Goal: Task Accomplishment & Management: Manage account settings

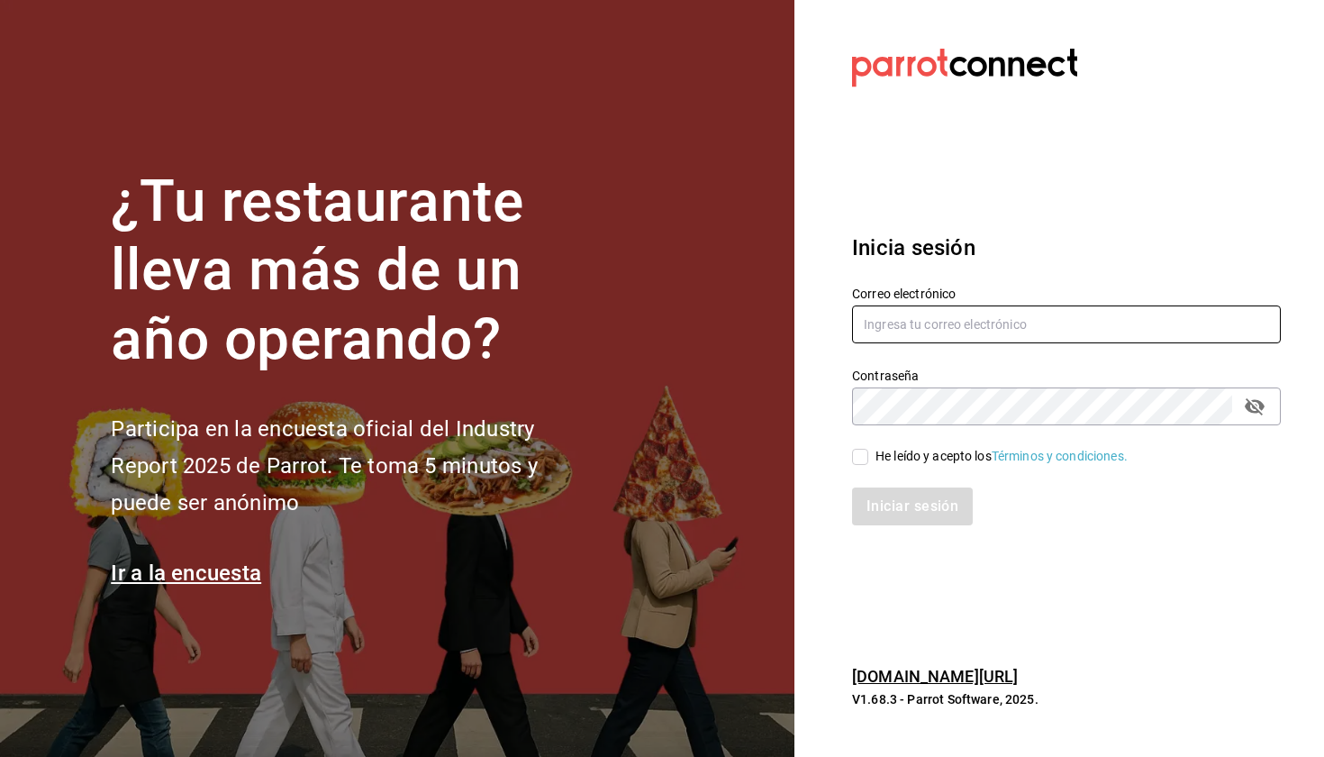
type input "marianamedm@cafemoretto.com.mx"
click at [915, 451] on div "He leído y acepto los Términos y condiciones." at bounding box center [1002, 456] width 252 height 19
click at [869, 451] on input "He leído y acepto los Términos y condiciones." at bounding box center [860, 457] width 16 height 16
checkbox input "true"
click at [913, 495] on button "Iniciar sesión" at bounding box center [913, 506] width 123 height 38
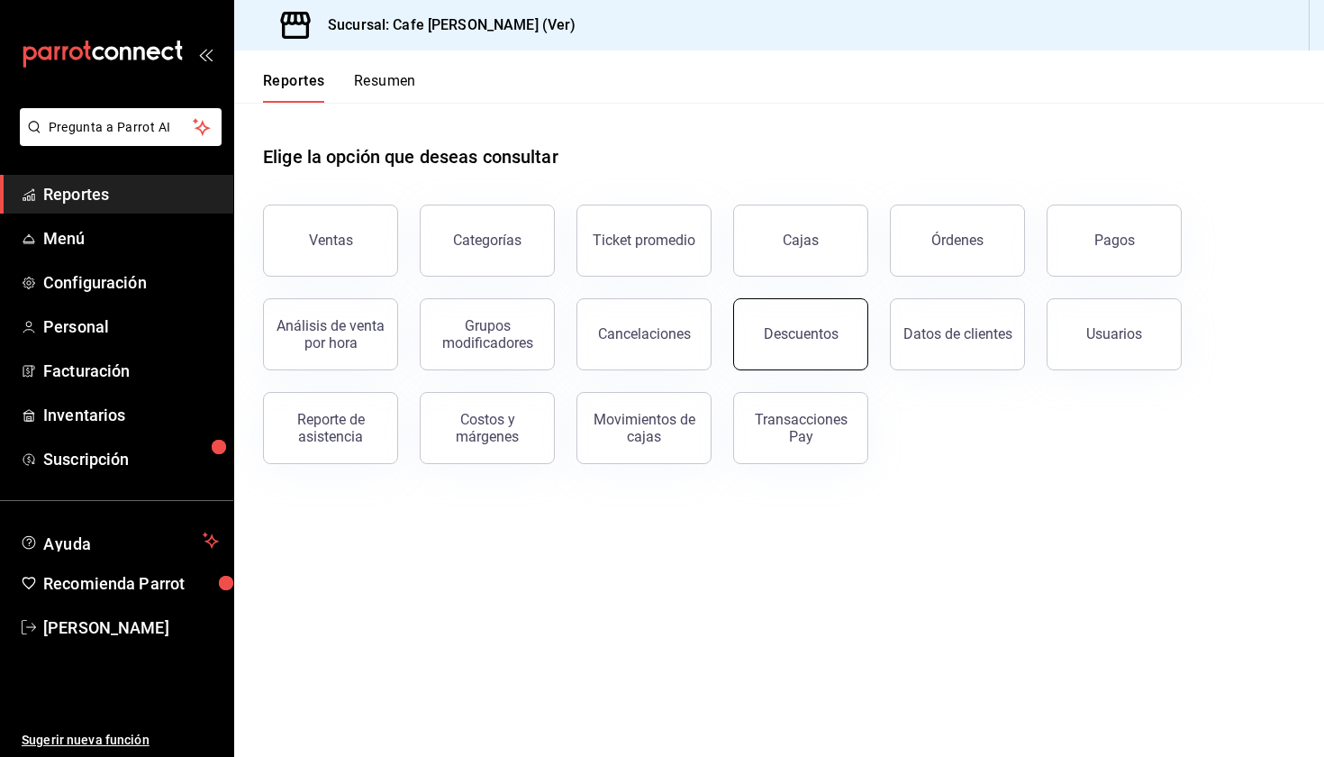
click at [786, 334] on div "Descuentos" at bounding box center [801, 333] width 75 height 17
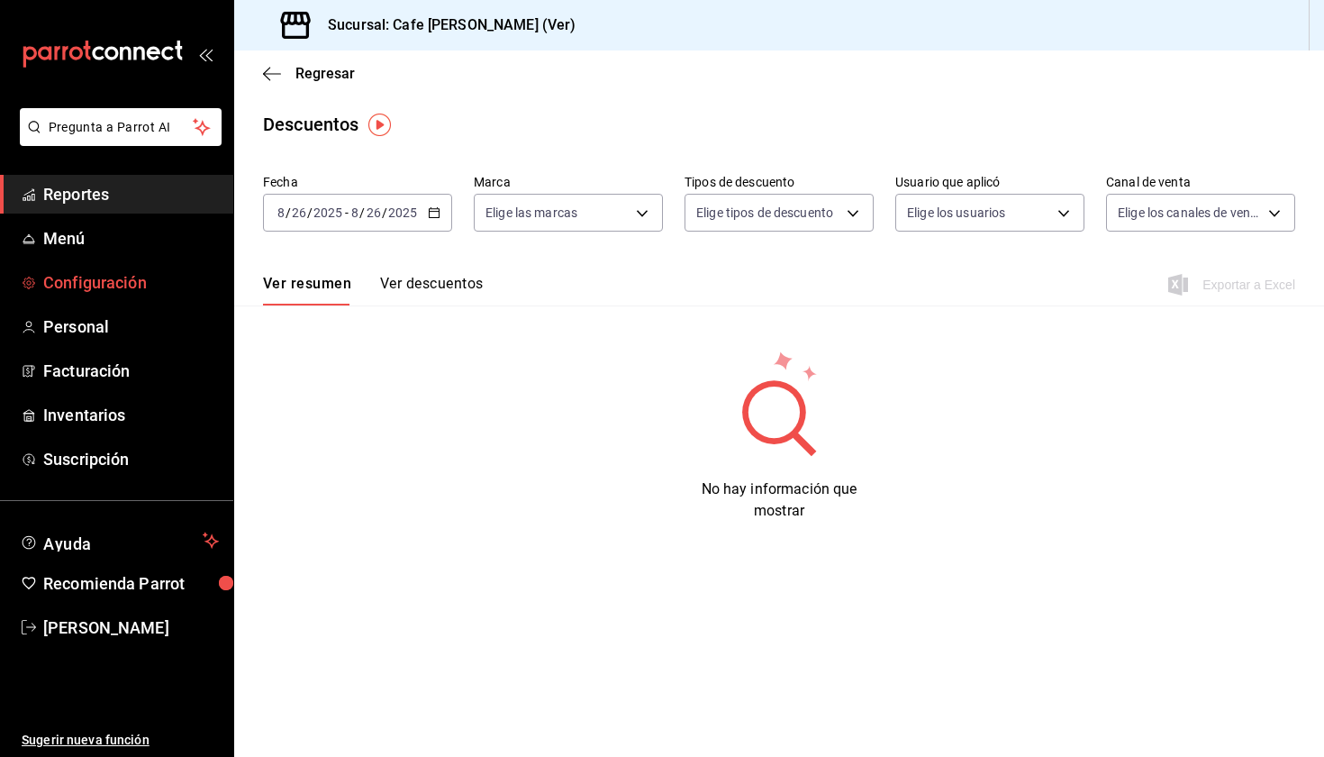
click at [136, 284] on span "Configuración" at bounding box center [131, 282] width 176 height 24
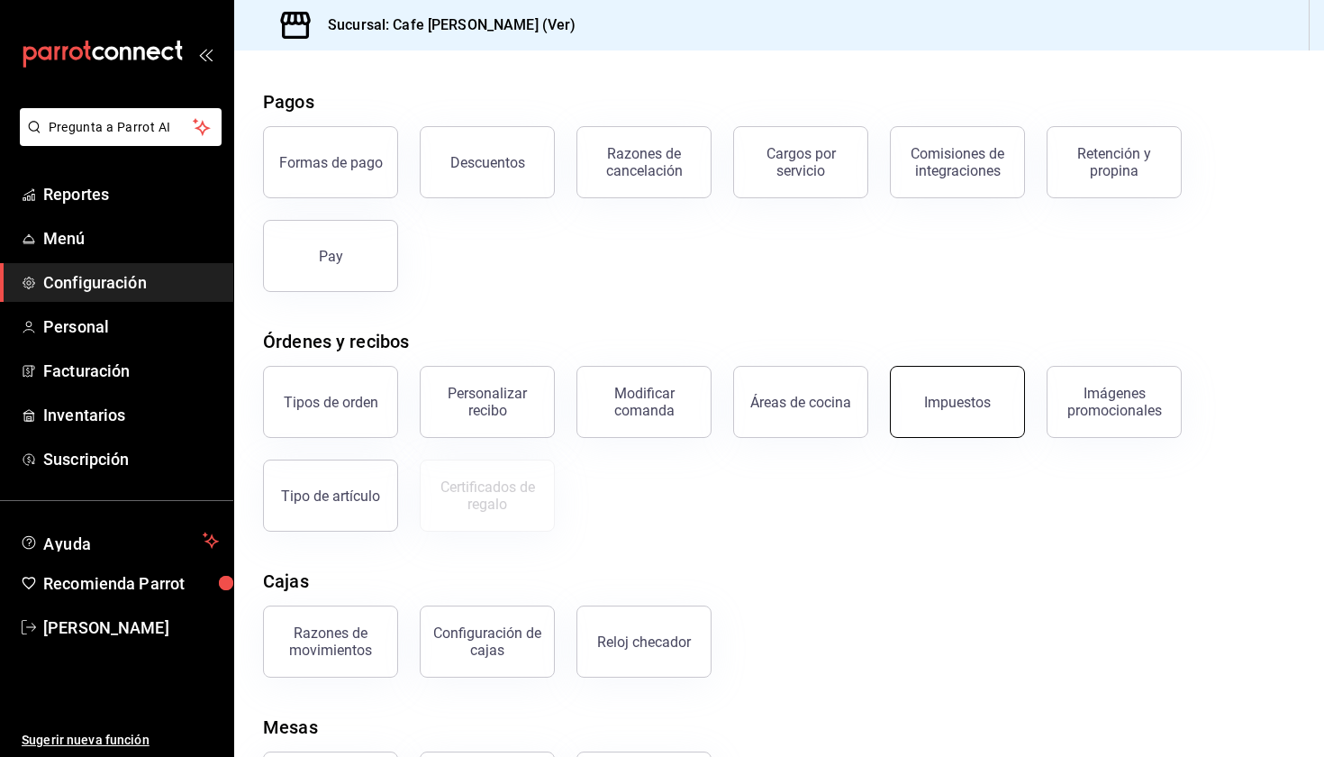
scroll to position [63, 0]
click at [514, 161] on div "Descuentos" at bounding box center [488, 160] width 75 height 17
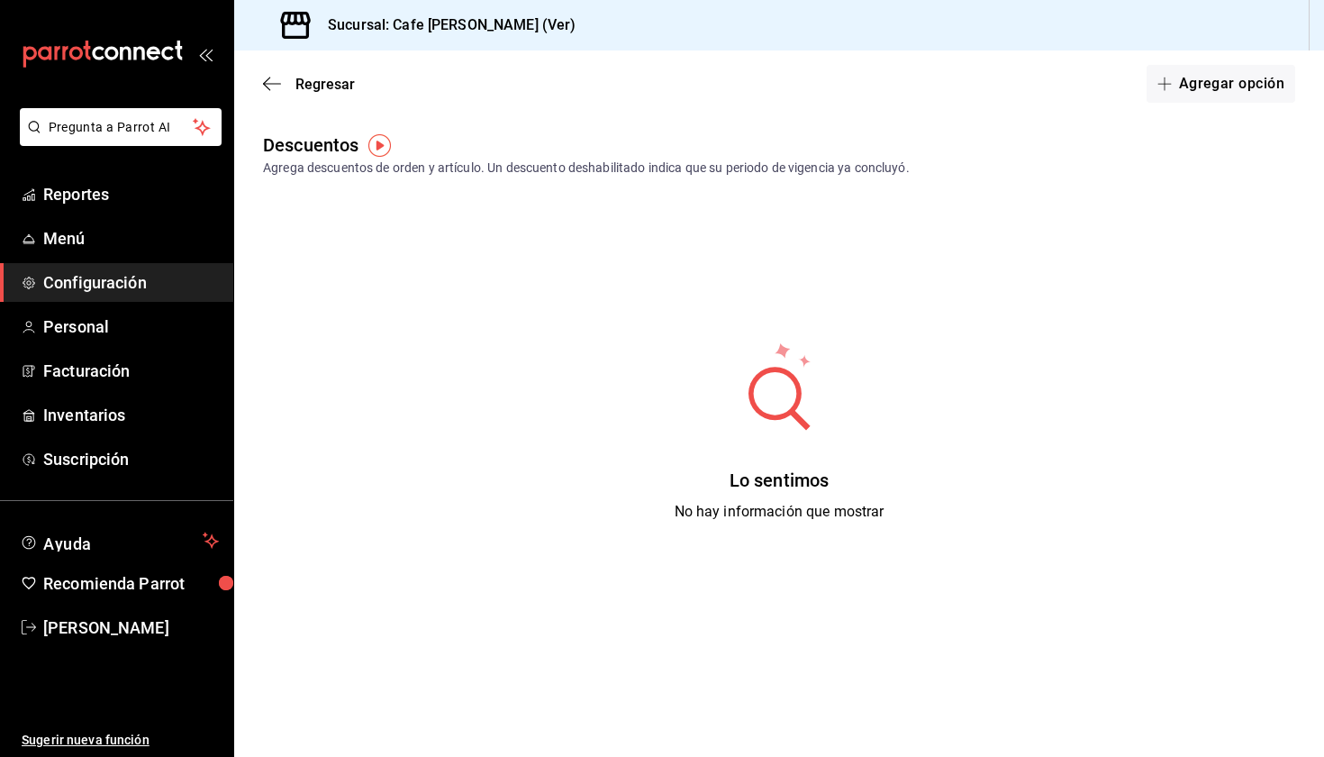
click at [1224, 106] on div "Regresar Agregar opción" at bounding box center [779, 83] width 1090 height 67
click at [1217, 78] on button "Agregar opción" at bounding box center [1221, 84] width 149 height 38
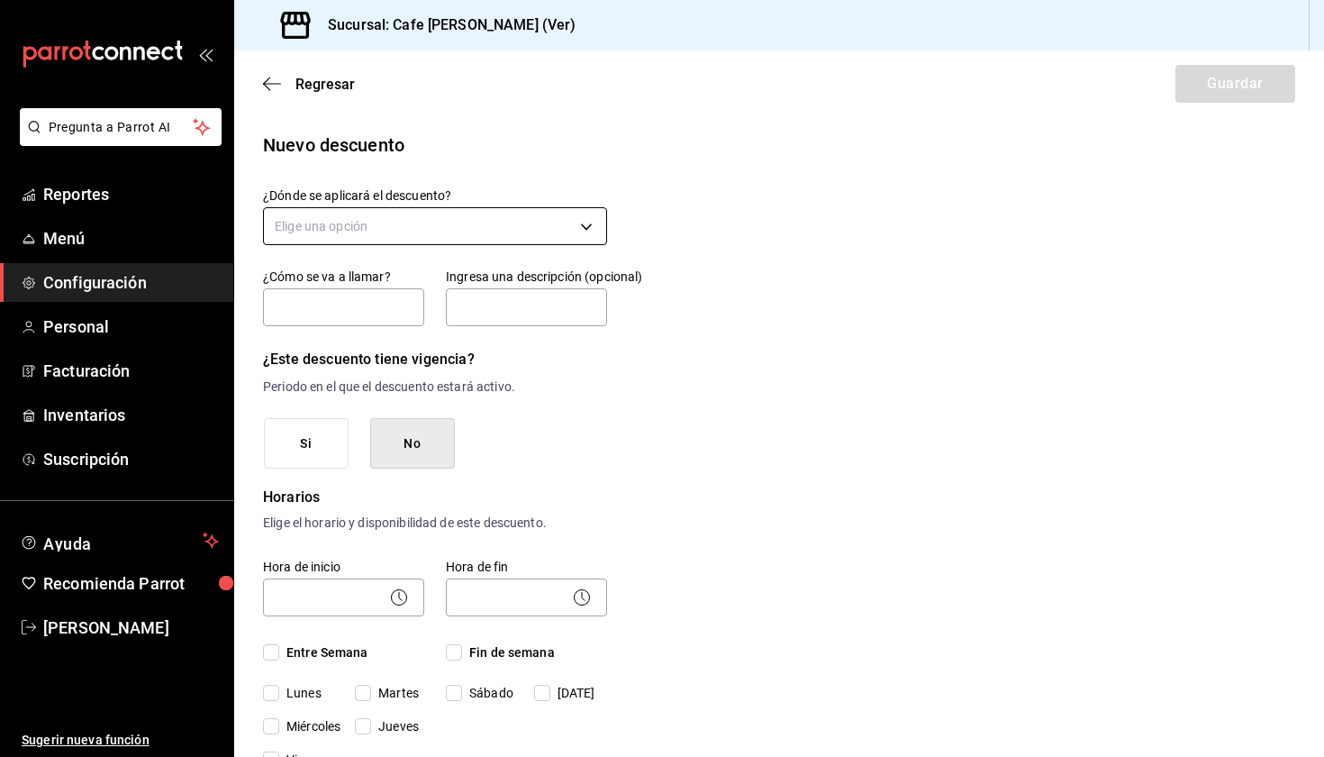
click at [396, 228] on body "Pregunta a Parrot AI Reportes Menú Configuración Personal Facturación Inventari…" at bounding box center [662, 378] width 1324 height 757
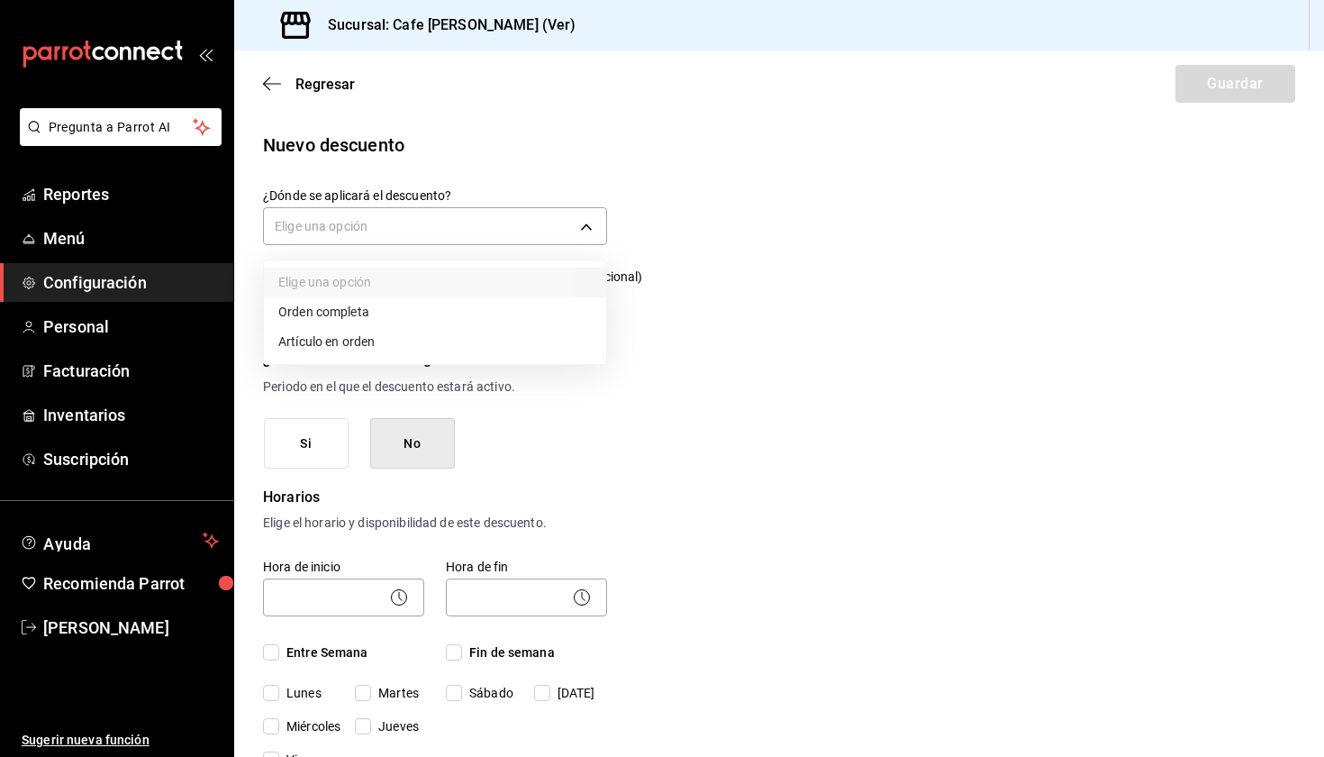
click at [384, 321] on li "Orden completa" at bounding box center [435, 312] width 342 height 30
type input "ORDER"
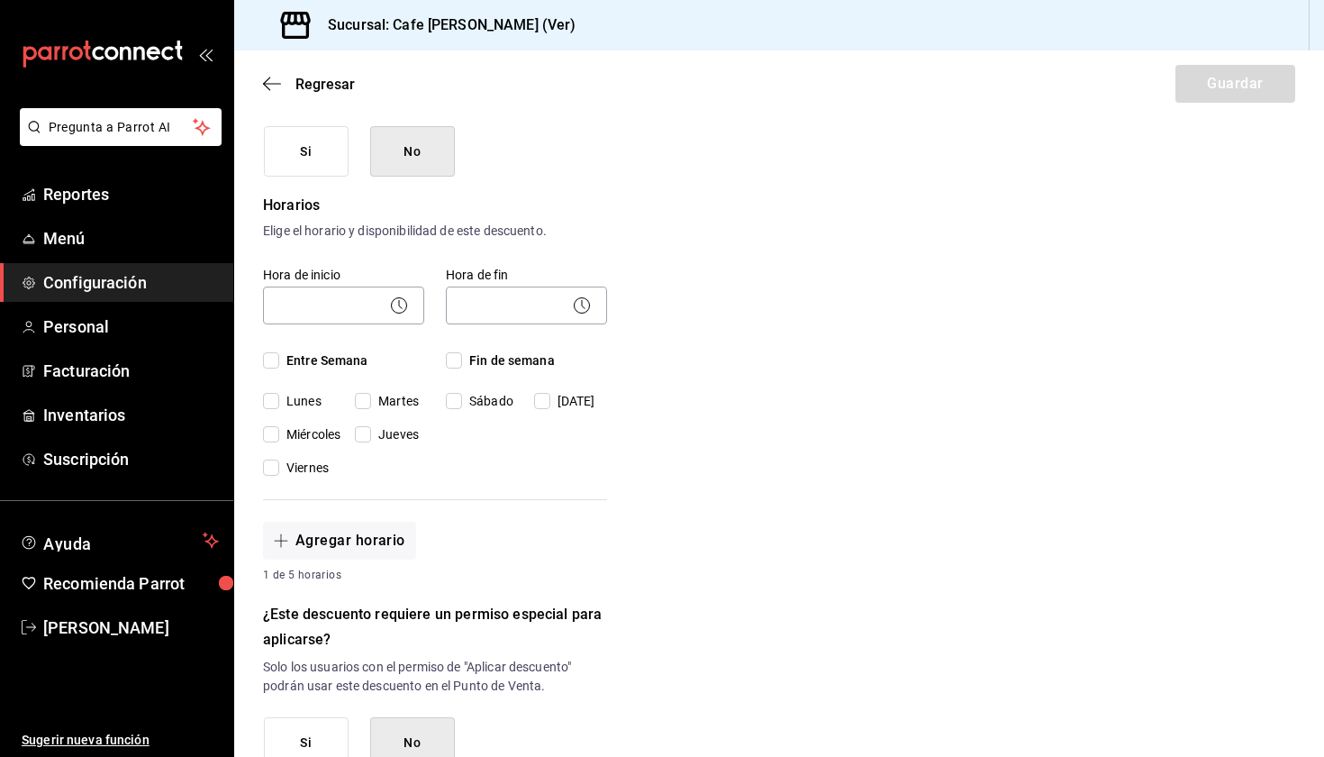
scroll to position [293, 0]
click at [272, 363] on input "Entre Semana" at bounding box center [271, 359] width 16 height 16
checkbox input "true"
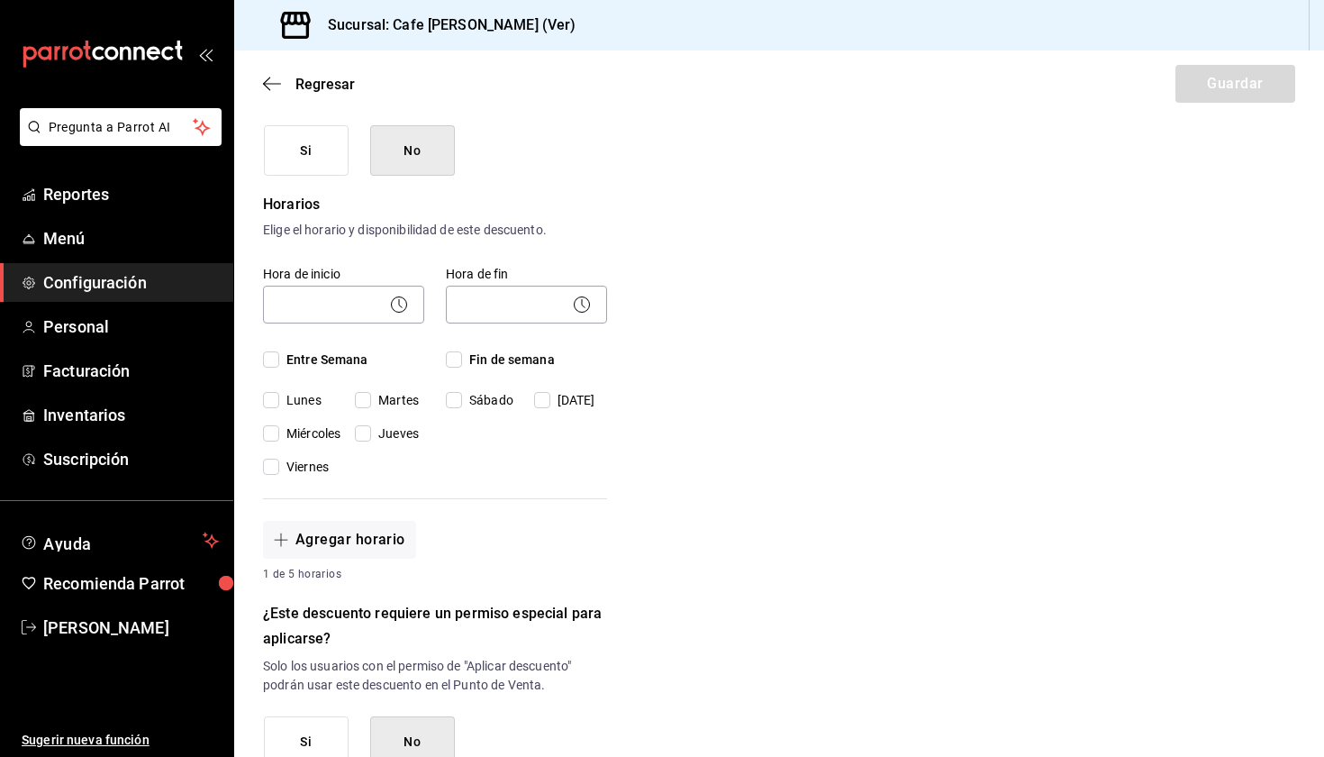
checkbox input "true"
click at [459, 354] on input "Fin de semana" at bounding box center [454, 359] width 16 height 16
checkbox input "true"
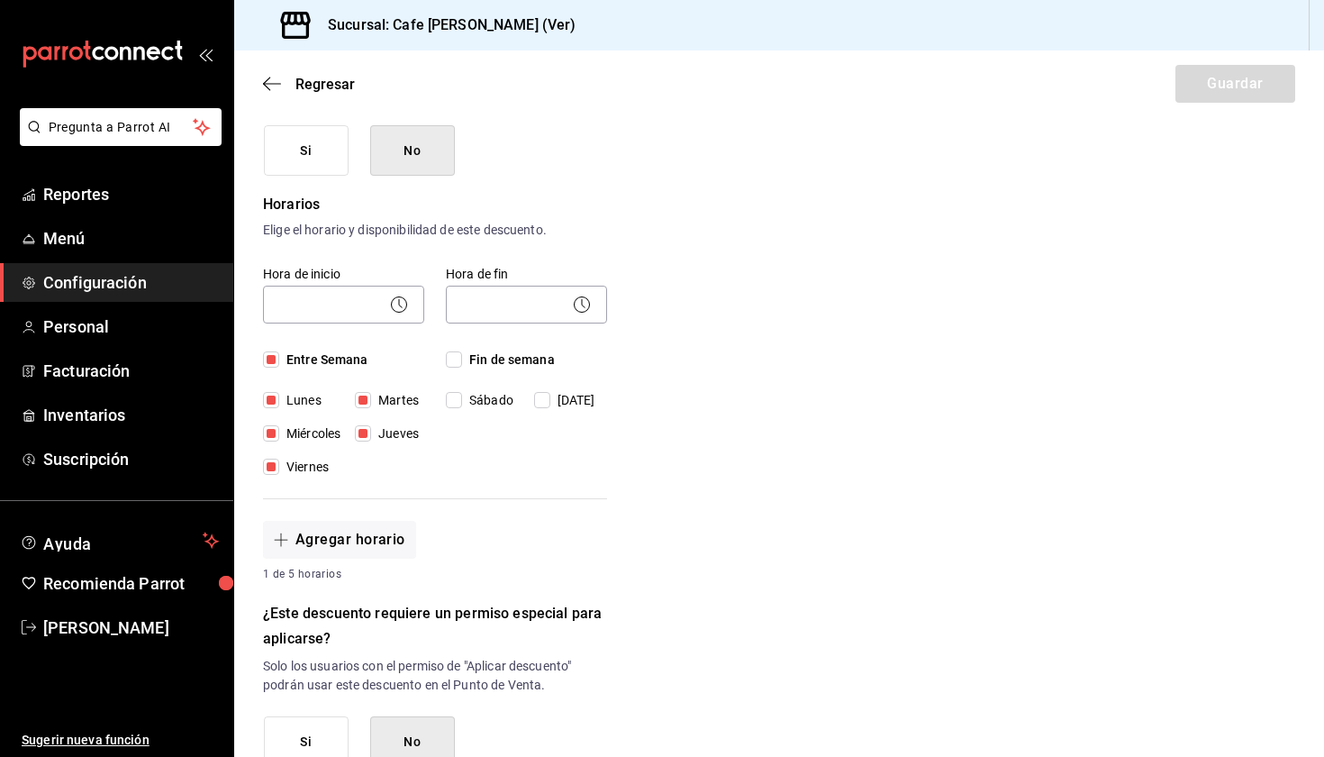
checkbox input "true"
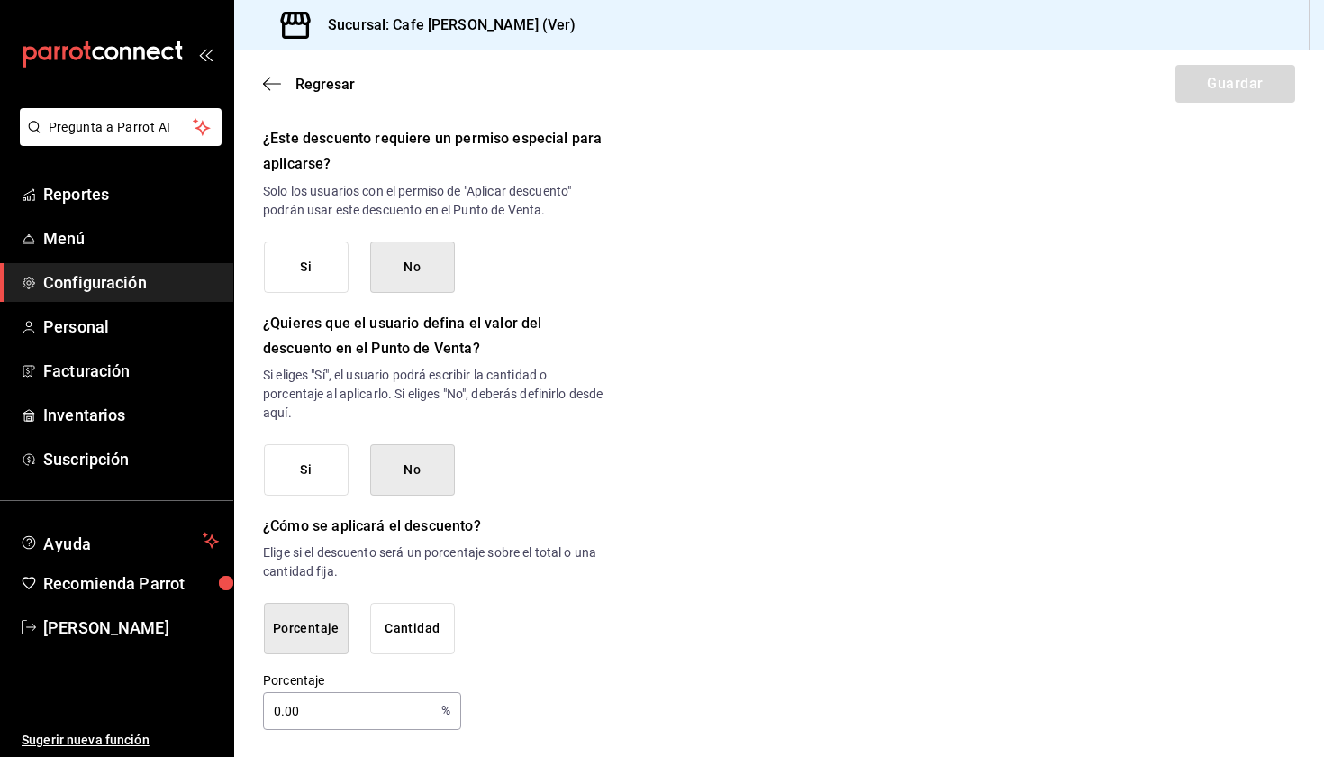
scroll to position [767, 0]
click at [336, 713] on input "0.00" at bounding box center [348, 712] width 171 height 36
drag, startPoint x: 323, startPoint y: 715, endPoint x: 220, endPoint y: 687, distance: 106.7
click at [220, 687] on div "Pregunta a Parrot AI Reportes Menú Configuración Personal Facturación Inventari…" at bounding box center [662, 378] width 1324 height 757
type input "100"
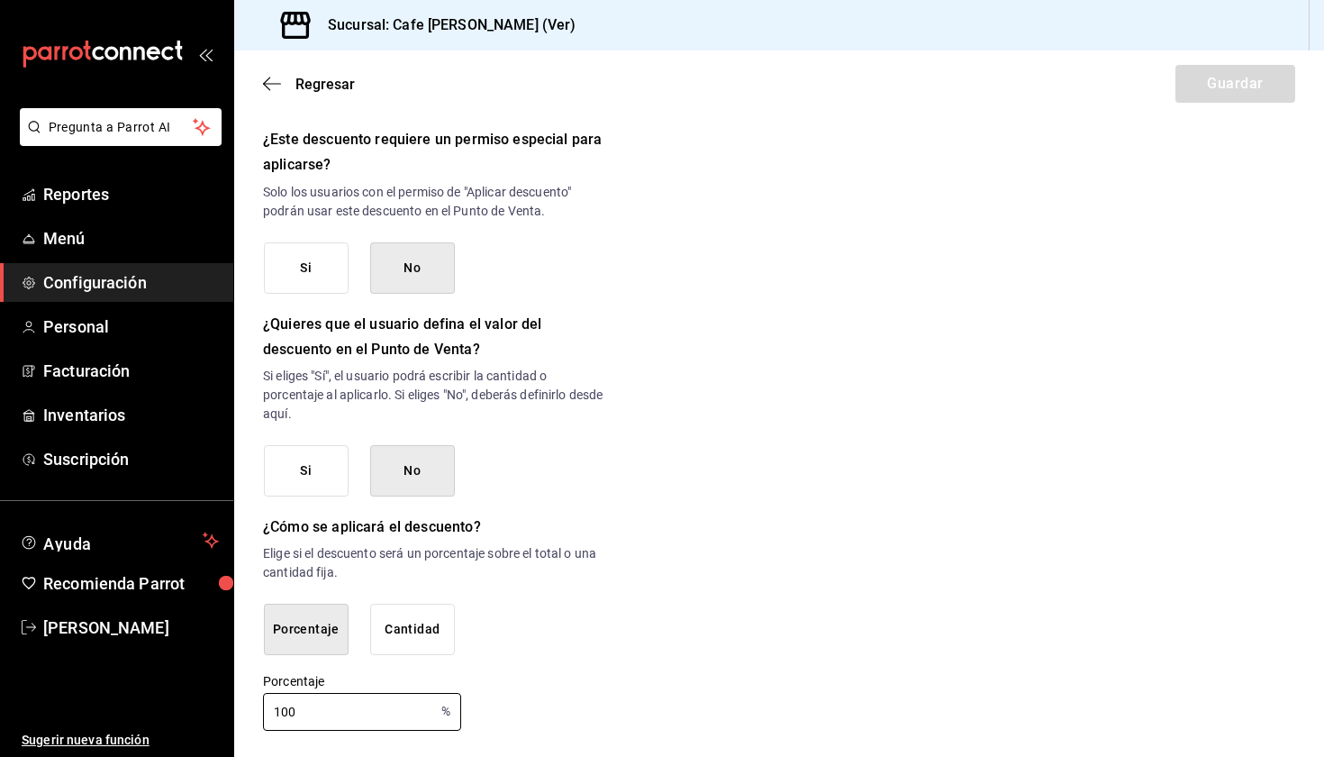
click at [790, 658] on div "Nuevo descuento ¿Dónde se aplicará el descuento? Orden completa ORDER ¿Cómo se …" at bounding box center [779, 48] width 1090 height 1366
click at [404, 700] on input "100" at bounding box center [348, 712] width 171 height 36
click at [440, 722] on div "100 % Porcentaje" at bounding box center [362, 712] width 198 height 38
click at [269, 628] on button "Porcentaje" at bounding box center [306, 629] width 85 height 51
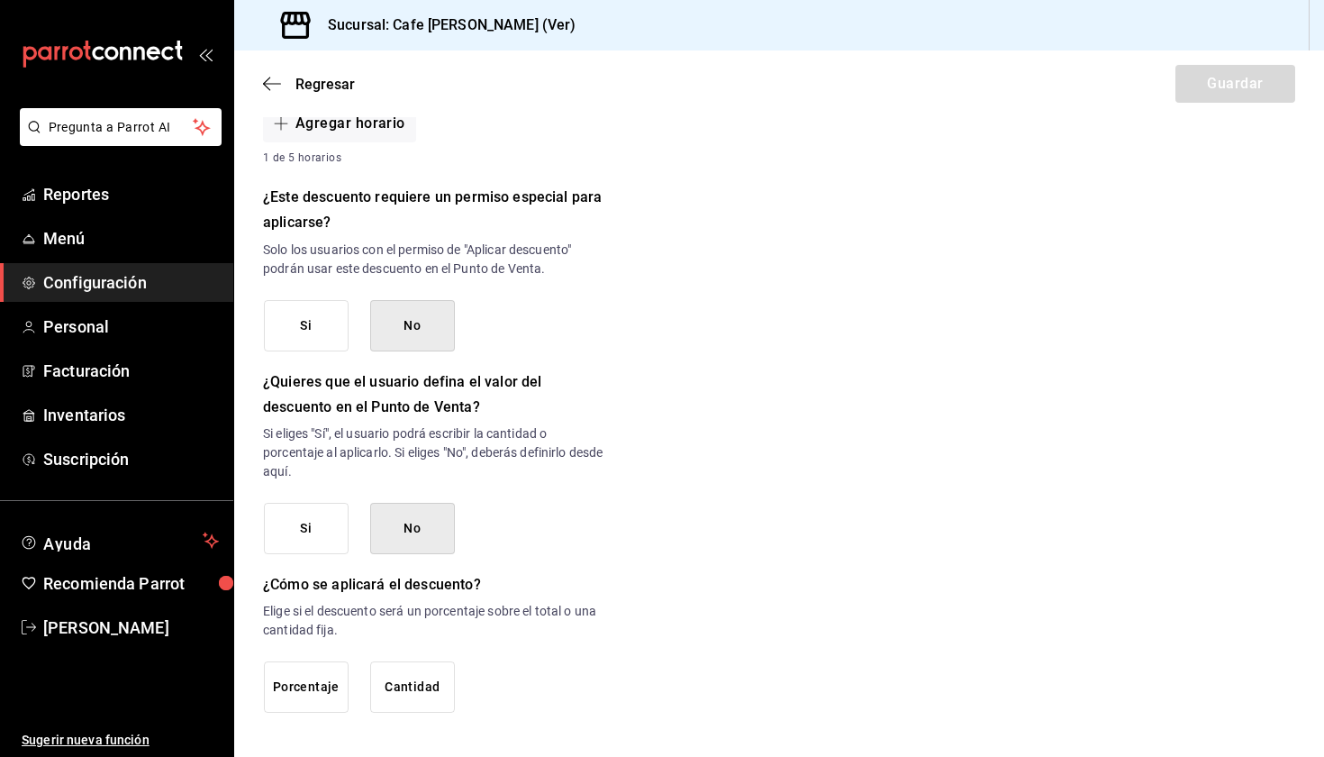
scroll to position [0, 0]
click at [318, 688] on button "Porcentaje" at bounding box center [306, 686] width 85 height 51
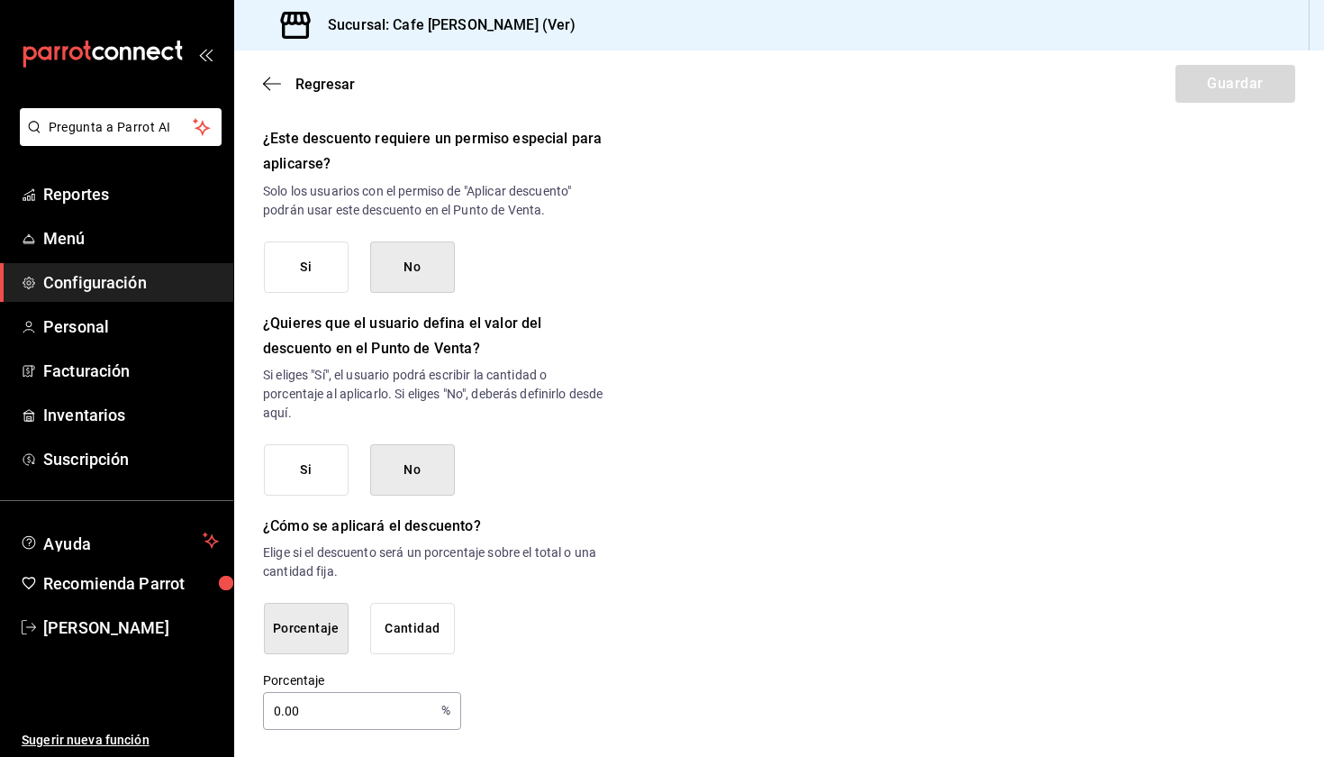
scroll to position [767, 0]
click at [280, 708] on input "0.00" at bounding box center [348, 712] width 171 height 36
type input "100"
click at [749, 478] on div "Nuevo descuento ¿Dónde se aplicará el descuento? Orden completa ORDER ¿Cómo se …" at bounding box center [779, 48] width 1090 height 1366
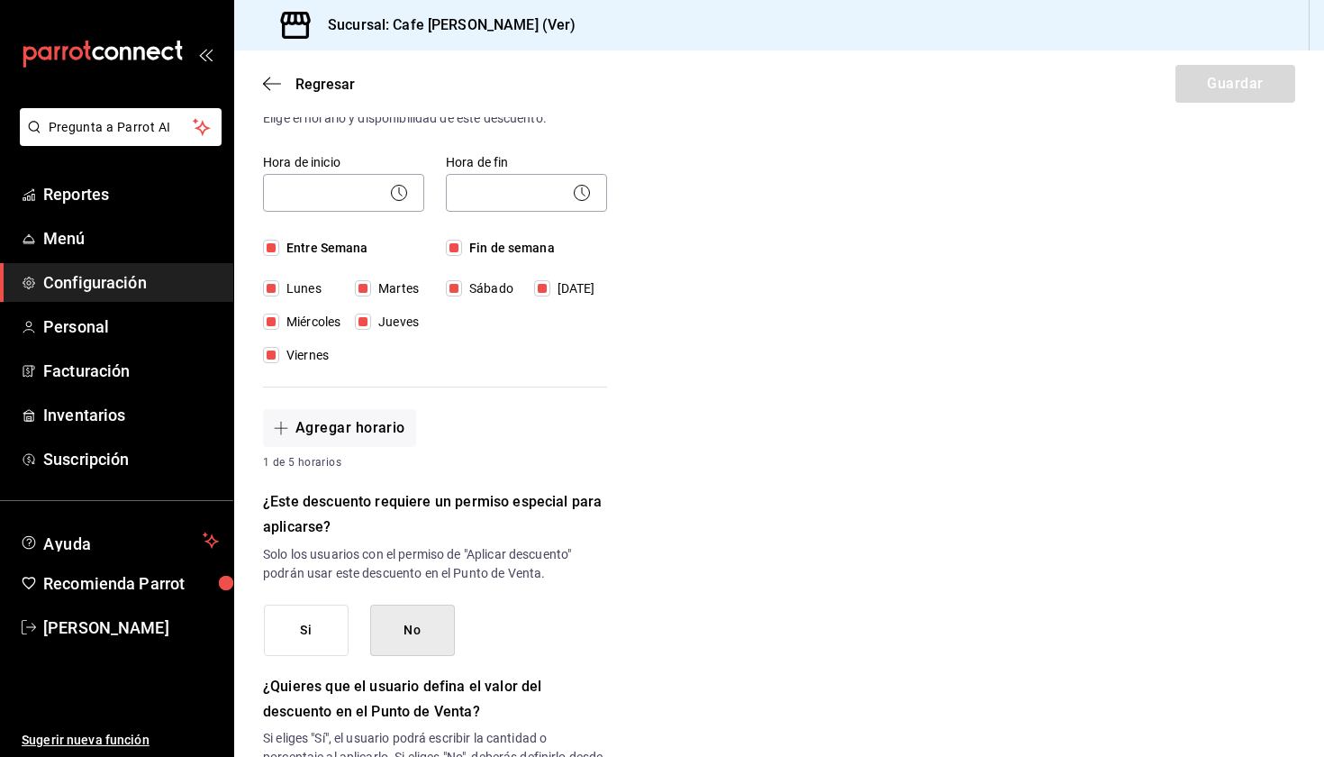
scroll to position [245, 0]
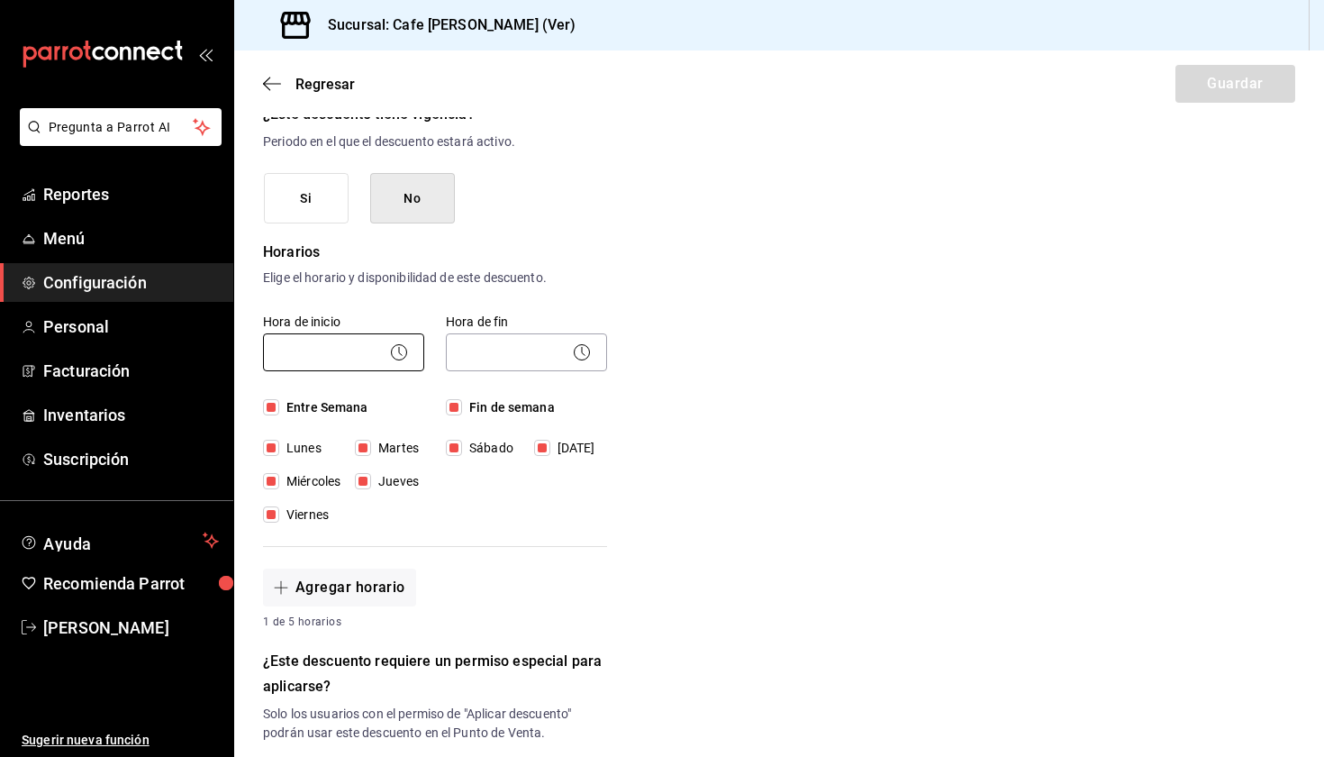
click at [337, 357] on body "Pregunta a Parrot AI Reportes Menú Configuración Personal Facturación Inventari…" at bounding box center [662, 378] width 1324 height 757
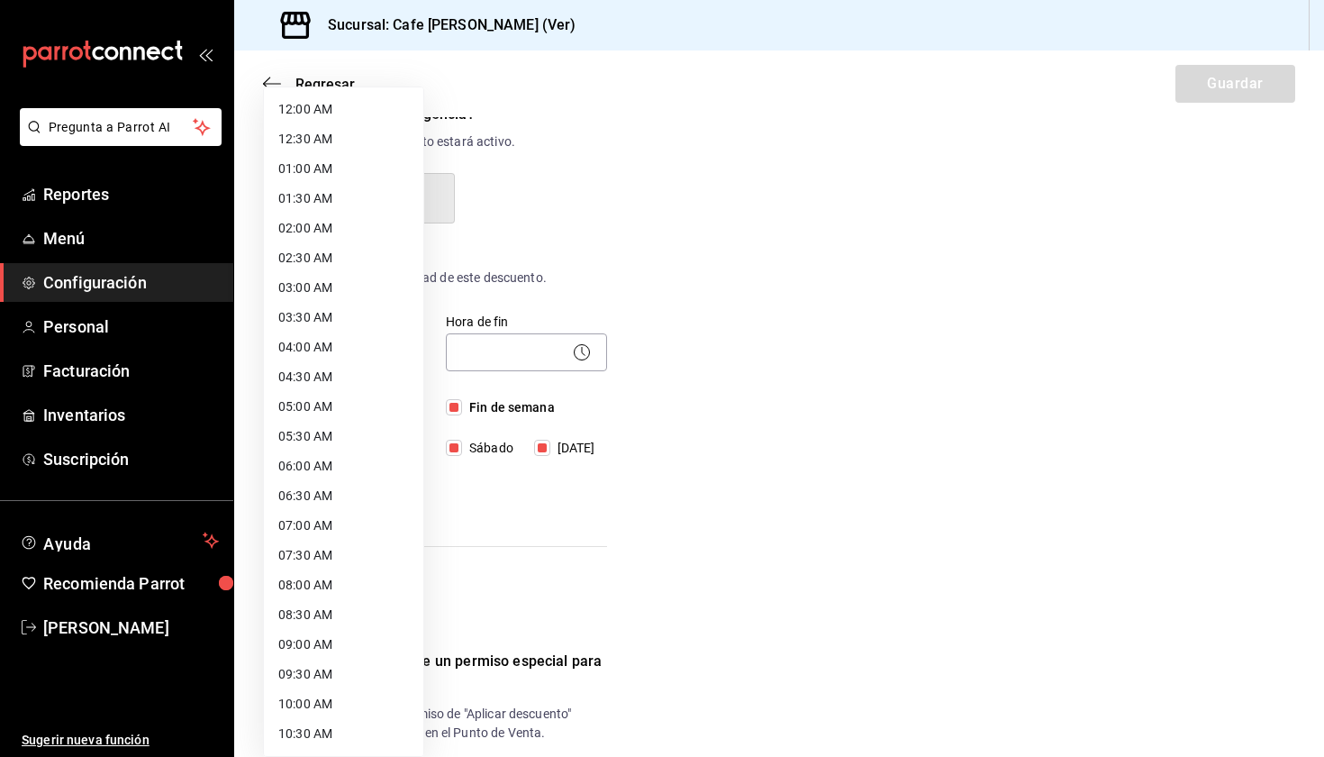
click at [339, 362] on li "04:30 AM" at bounding box center [343, 377] width 159 height 30
type input "04:30"
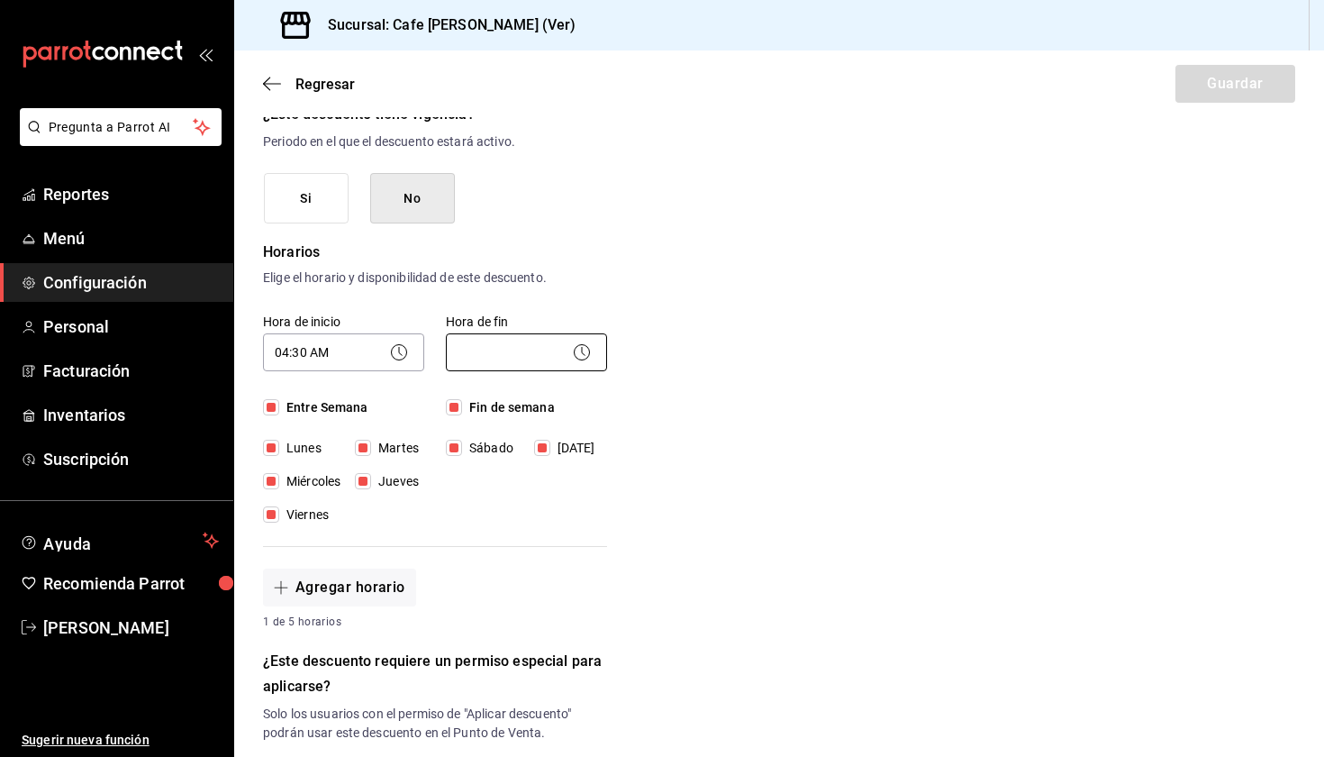
click at [546, 347] on body "Pregunta a Parrot AI Reportes Menú Configuración Personal Facturación Inventari…" at bounding box center [662, 378] width 1324 height 757
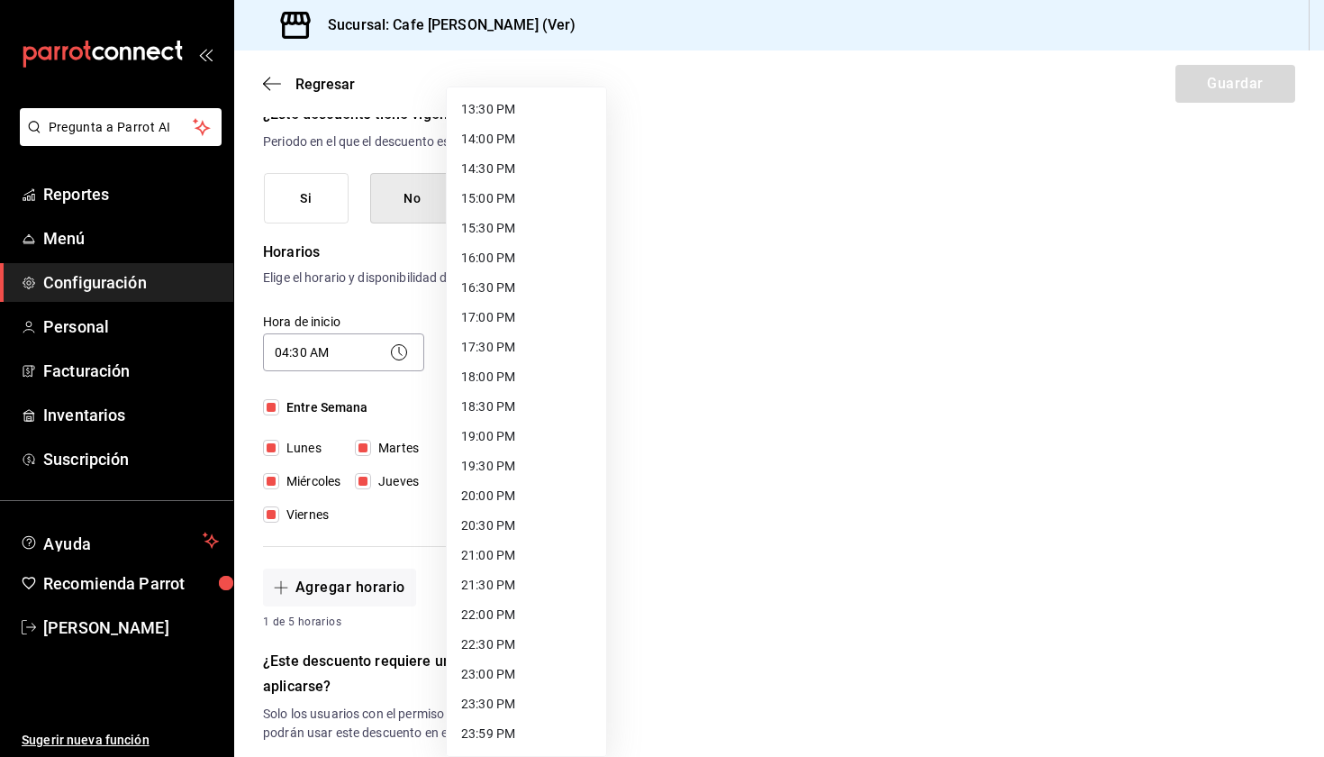
click at [545, 646] on li "22:30 PM" at bounding box center [526, 645] width 159 height 30
type input "22:30"
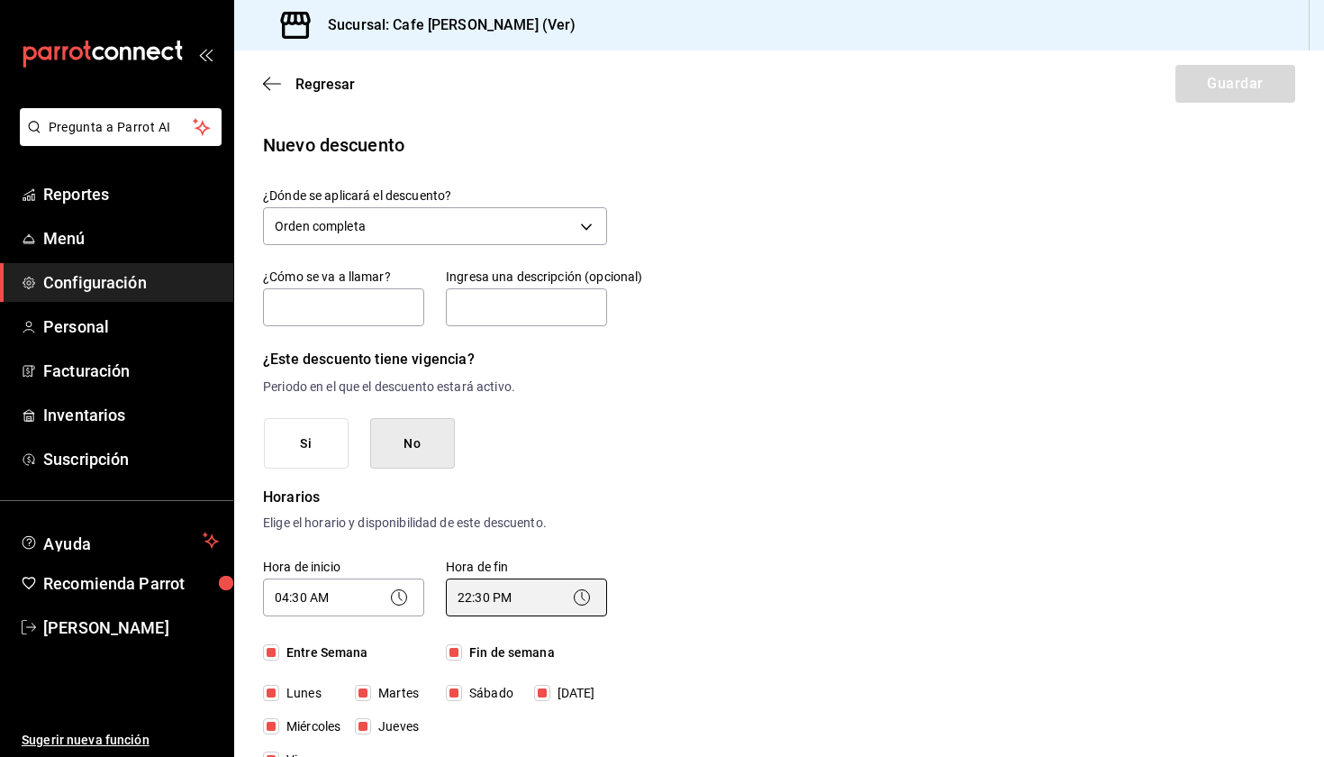
scroll to position [0, 0]
click at [374, 316] on input "text" at bounding box center [343, 307] width 161 height 38
type input "M"
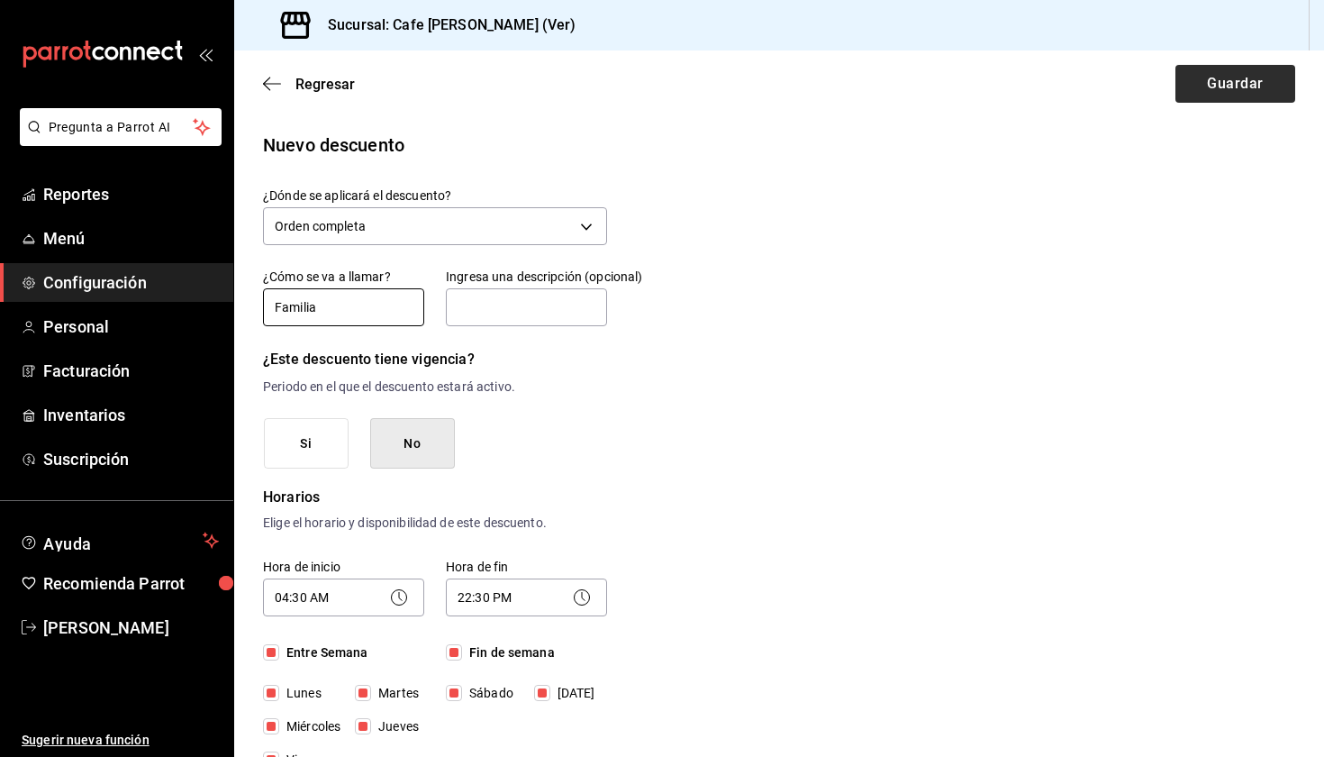
type input "Familia"
click at [1229, 96] on button "Guardar" at bounding box center [1236, 84] width 120 height 38
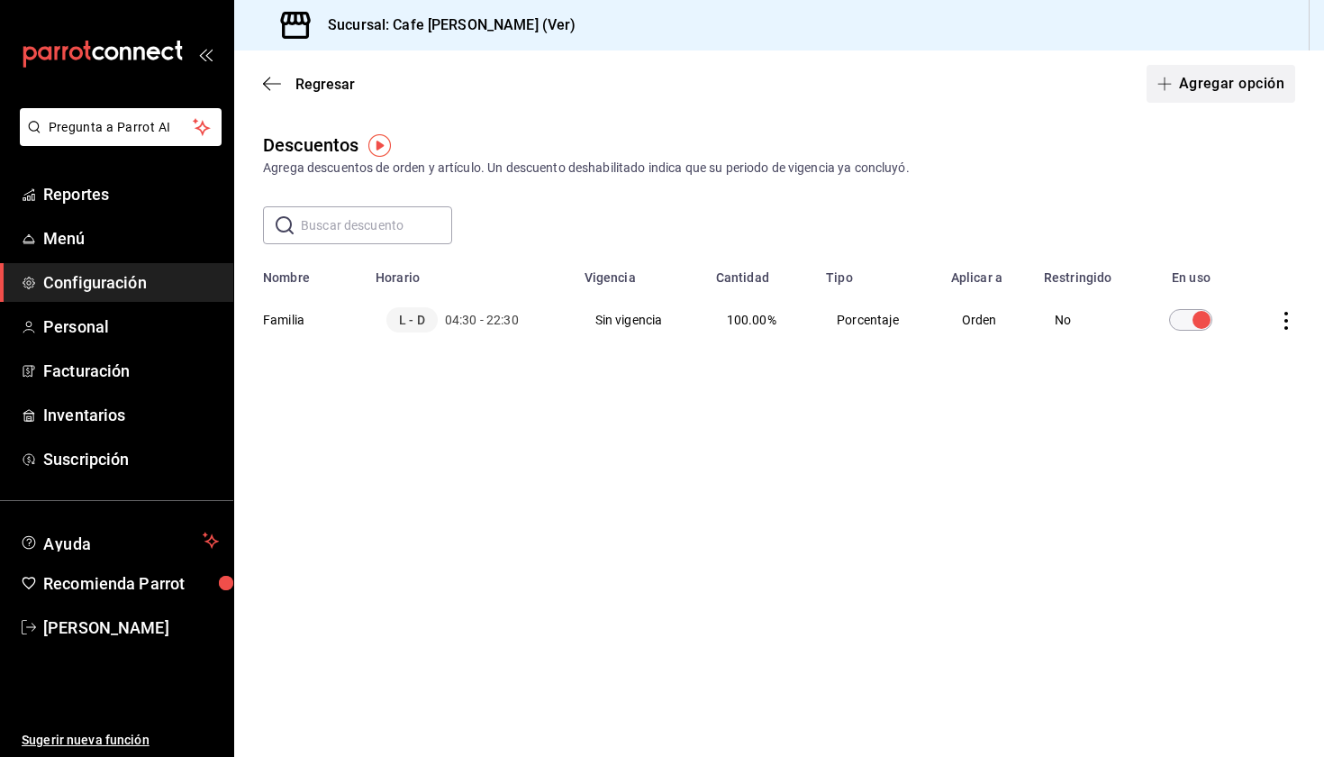
click at [1188, 86] on button "Agregar opción" at bounding box center [1221, 84] width 149 height 38
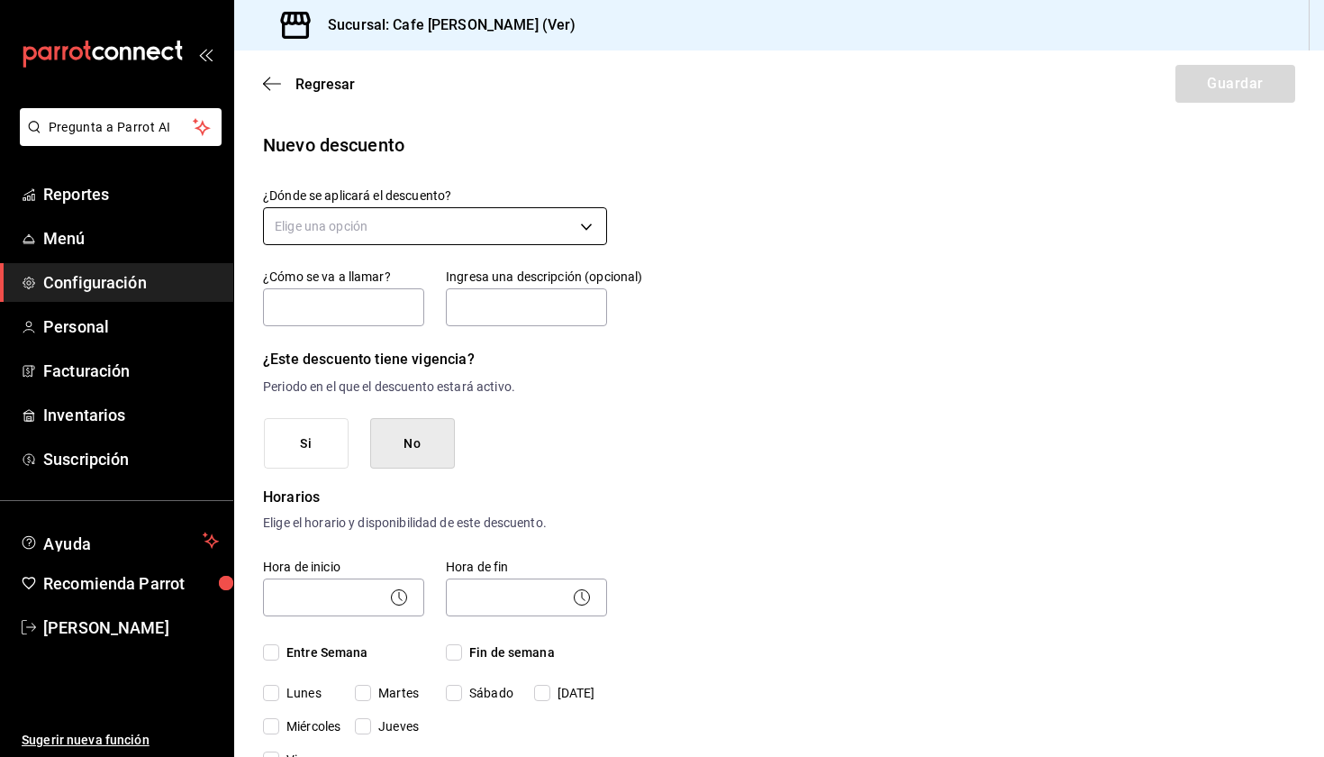
click at [547, 241] on body "Pregunta a Parrot AI Reportes Menú Configuración Personal Facturación Inventari…" at bounding box center [662, 378] width 1324 height 757
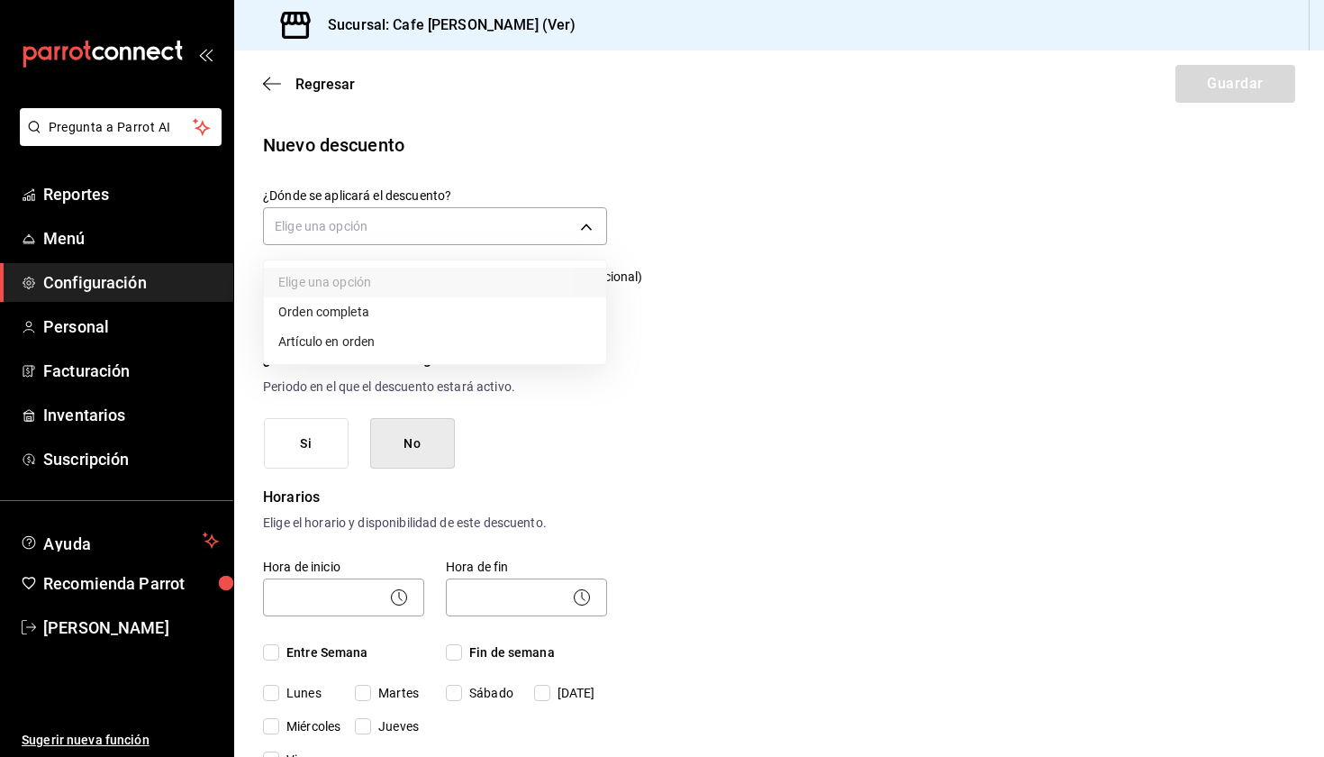
click at [401, 315] on li "Orden completa" at bounding box center [435, 312] width 342 height 30
type input "ORDER"
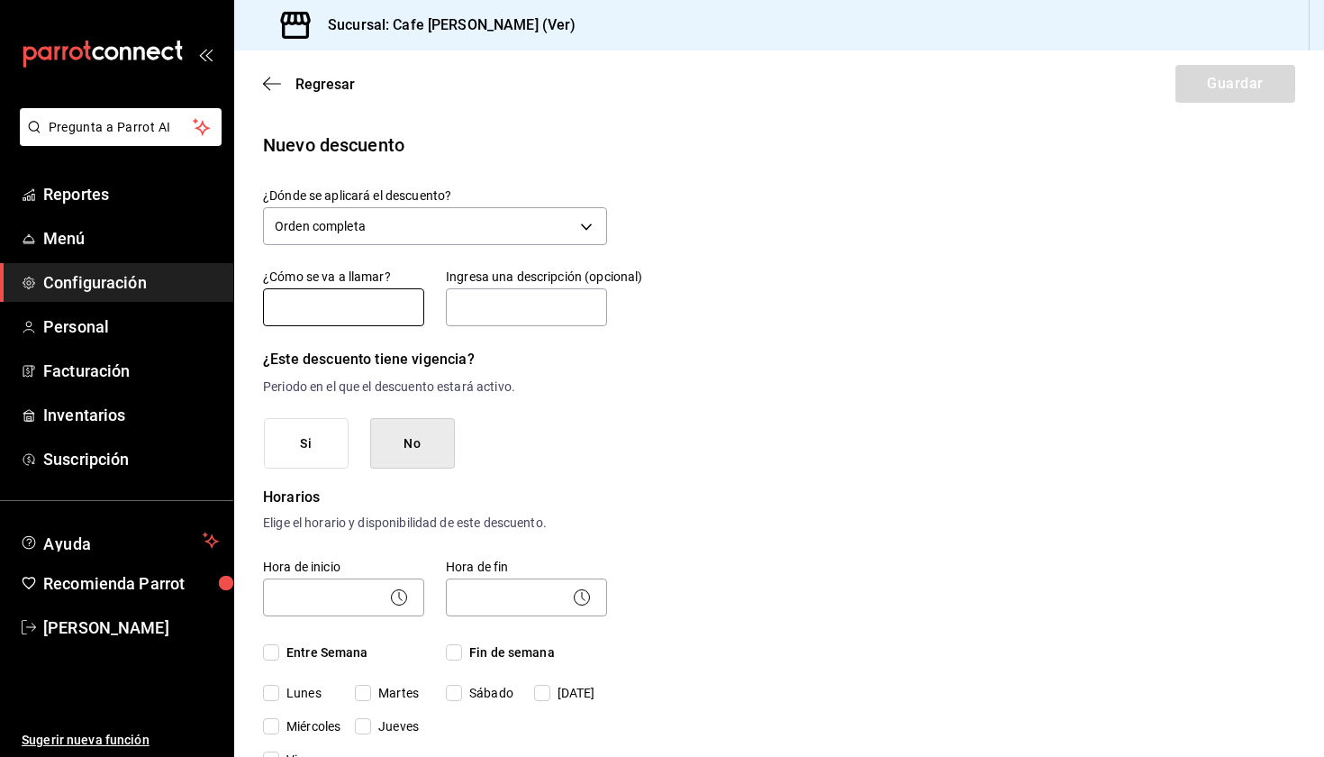
click at [369, 316] on input "text" at bounding box center [343, 307] width 161 height 38
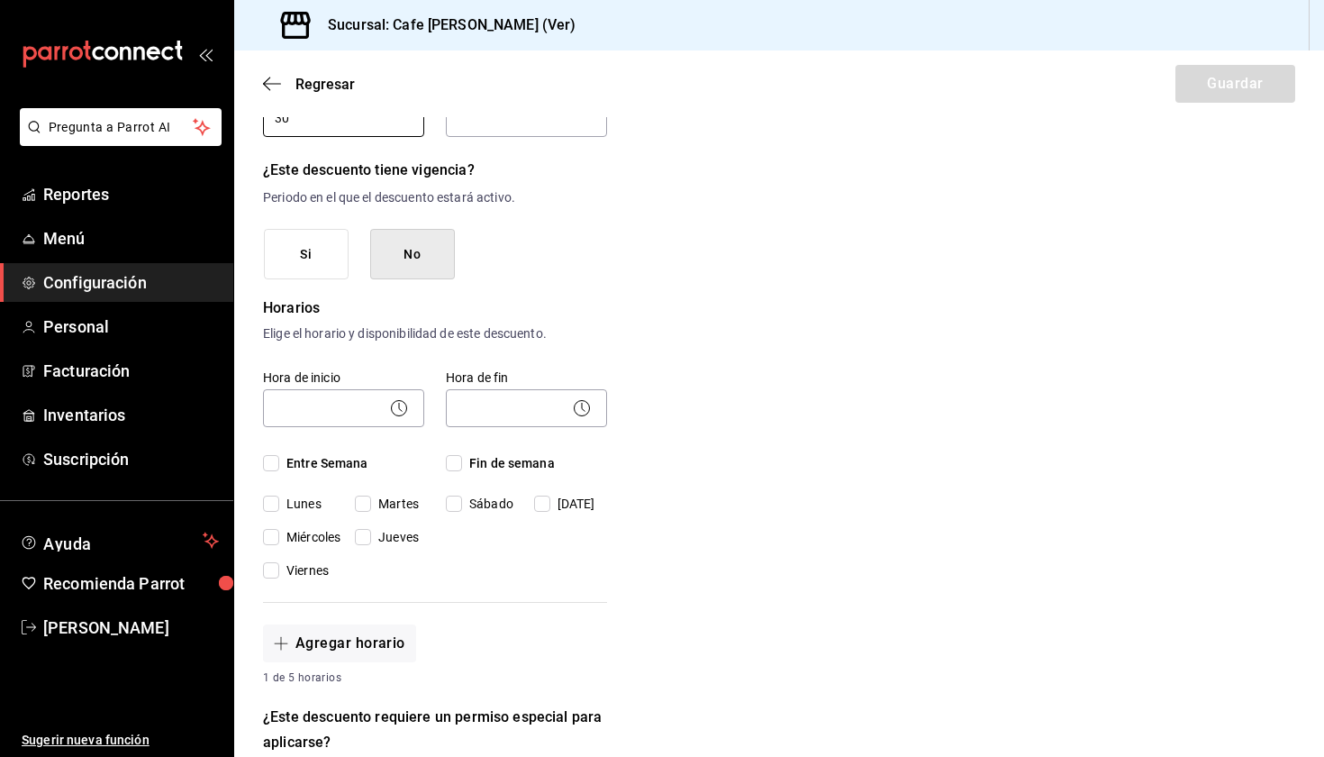
scroll to position [193, 0]
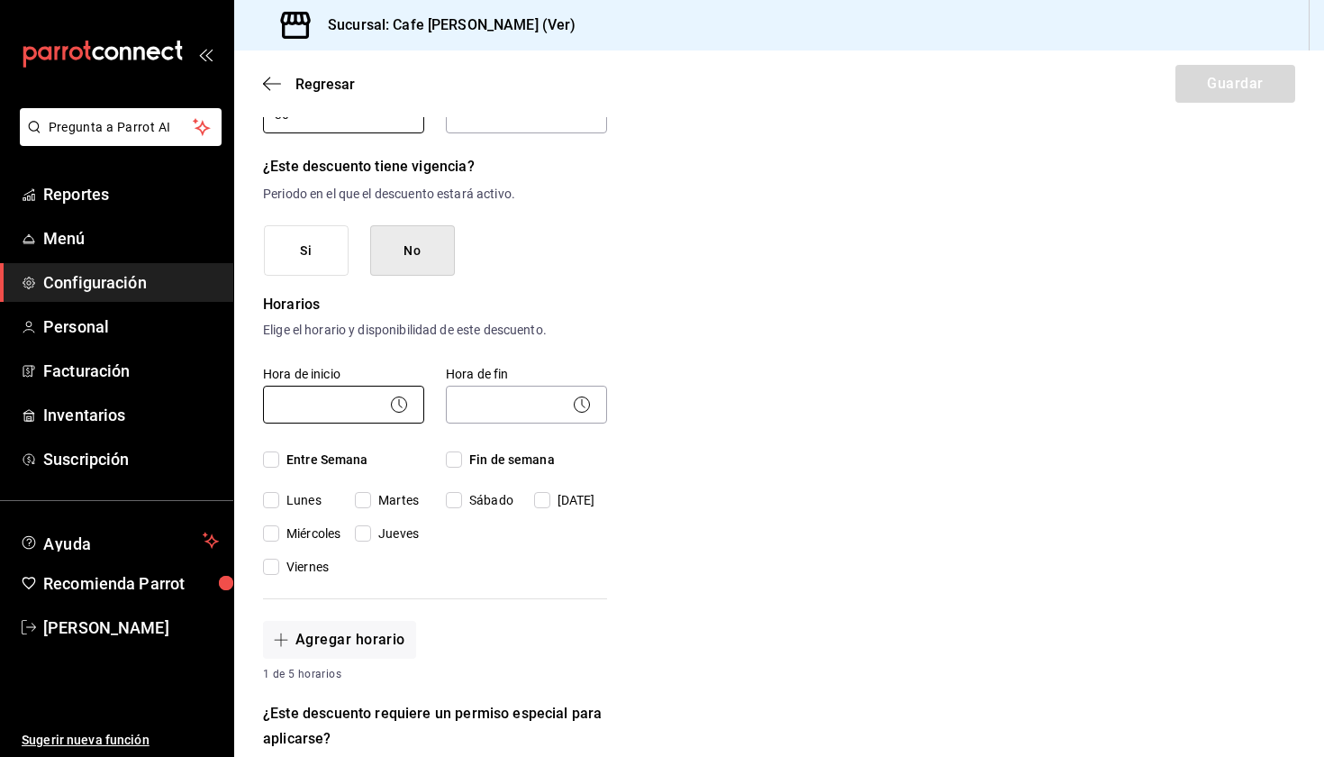
type input "30"
click at [335, 416] on body "Pregunta a Parrot AI Reportes Menú Configuración Personal Facturación Inventari…" at bounding box center [662, 378] width 1324 height 757
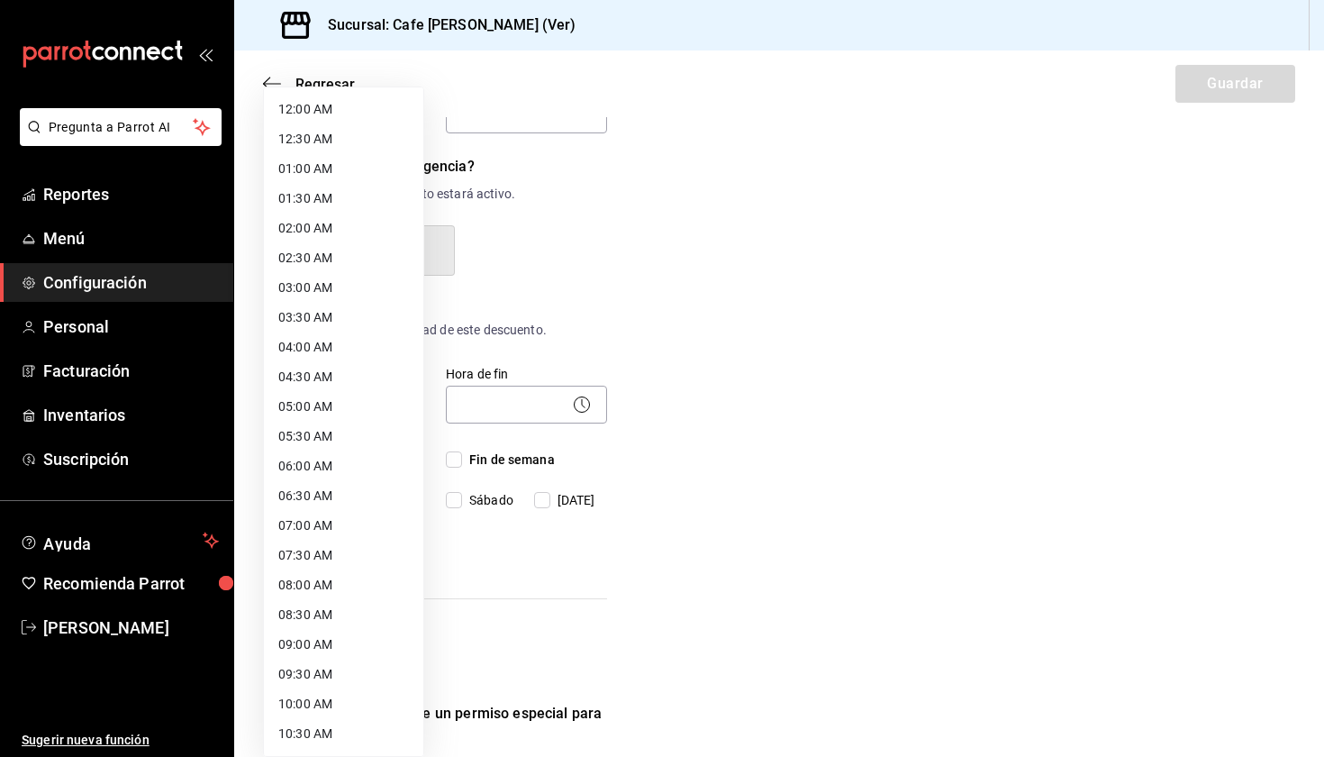
click at [335, 278] on li "03:00 AM" at bounding box center [343, 288] width 159 height 30
type input "03:00"
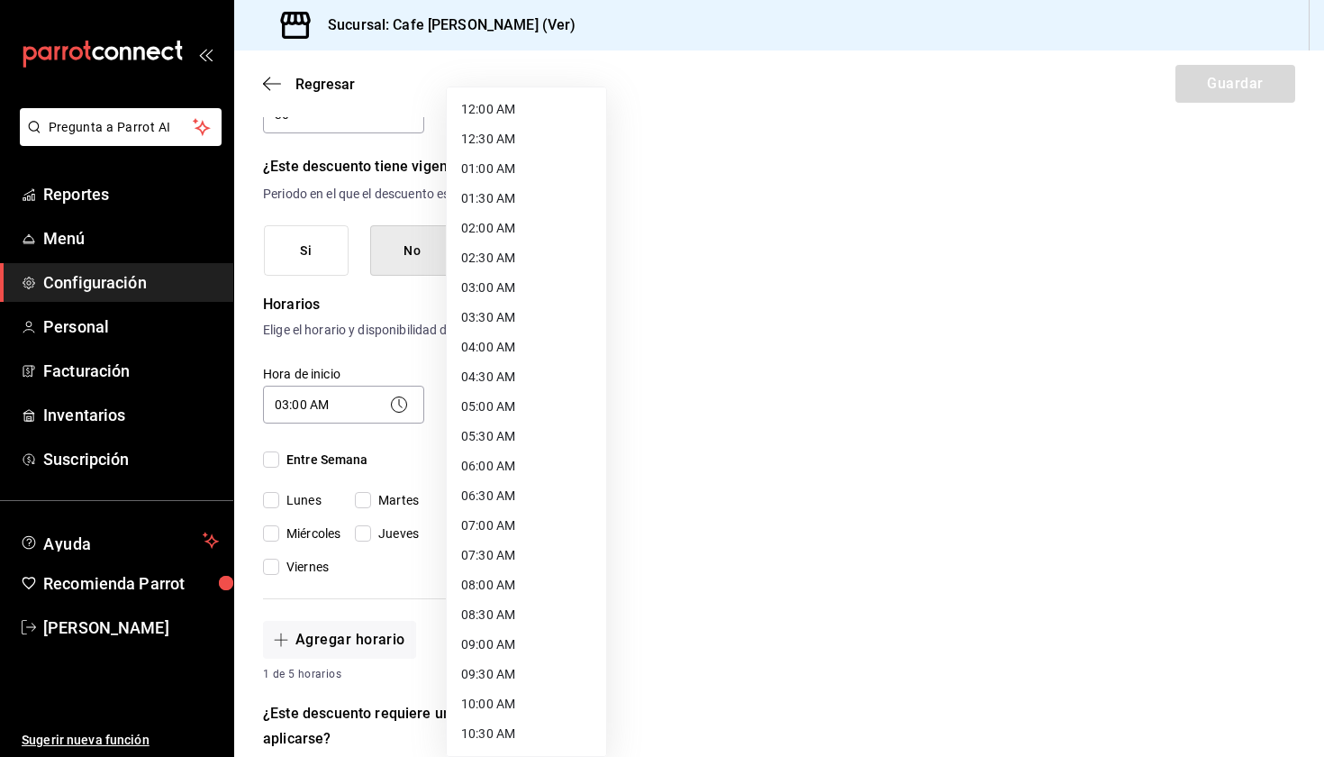
click at [509, 410] on body "Pregunta a Parrot AI Reportes Menú Configuración Personal Facturación Inventari…" at bounding box center [662, 378] width 1324 height 757
click at [525, 650] on li "22:30 PM" at bounding box center [526, 645] width 159 height 30
type input "22:30"
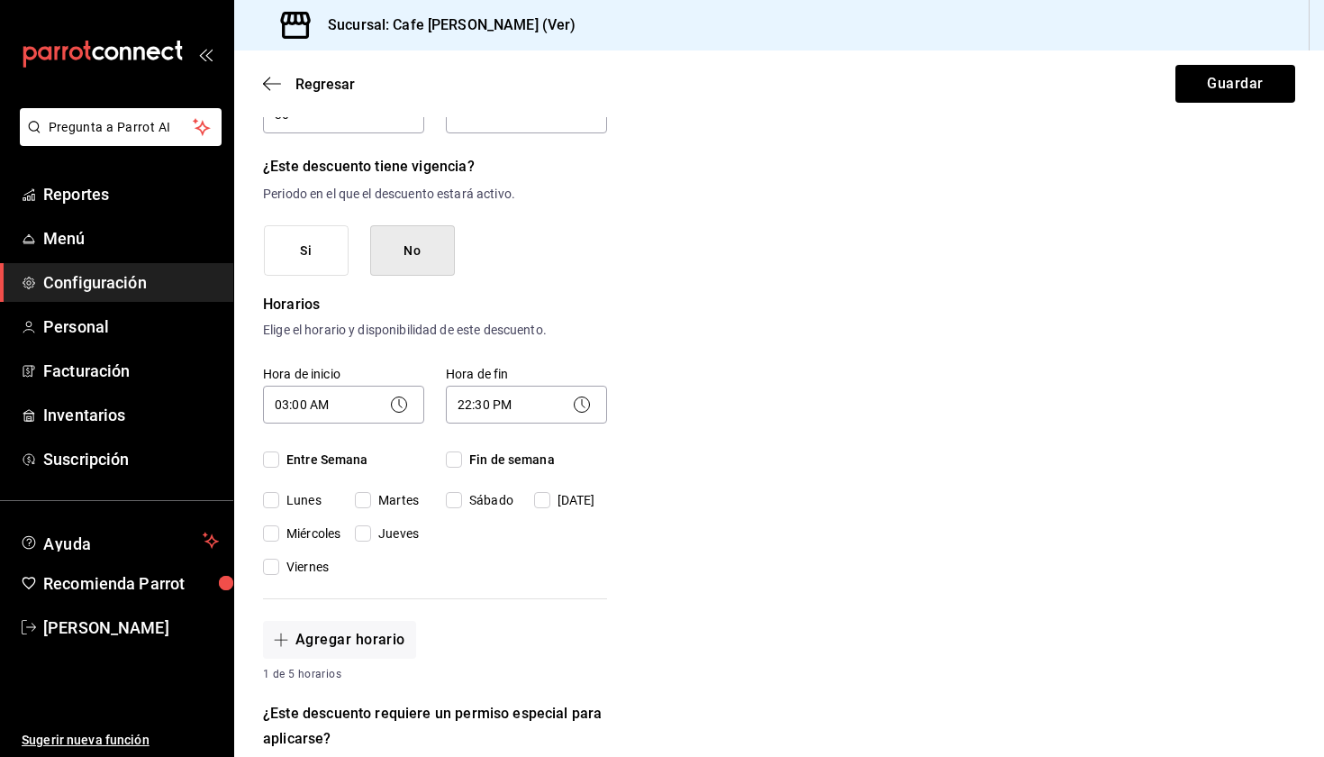
click at [268, 463] on input "Entre Semana" at bounding box center [271, 459] width 16 height 16
checkbox input "true"
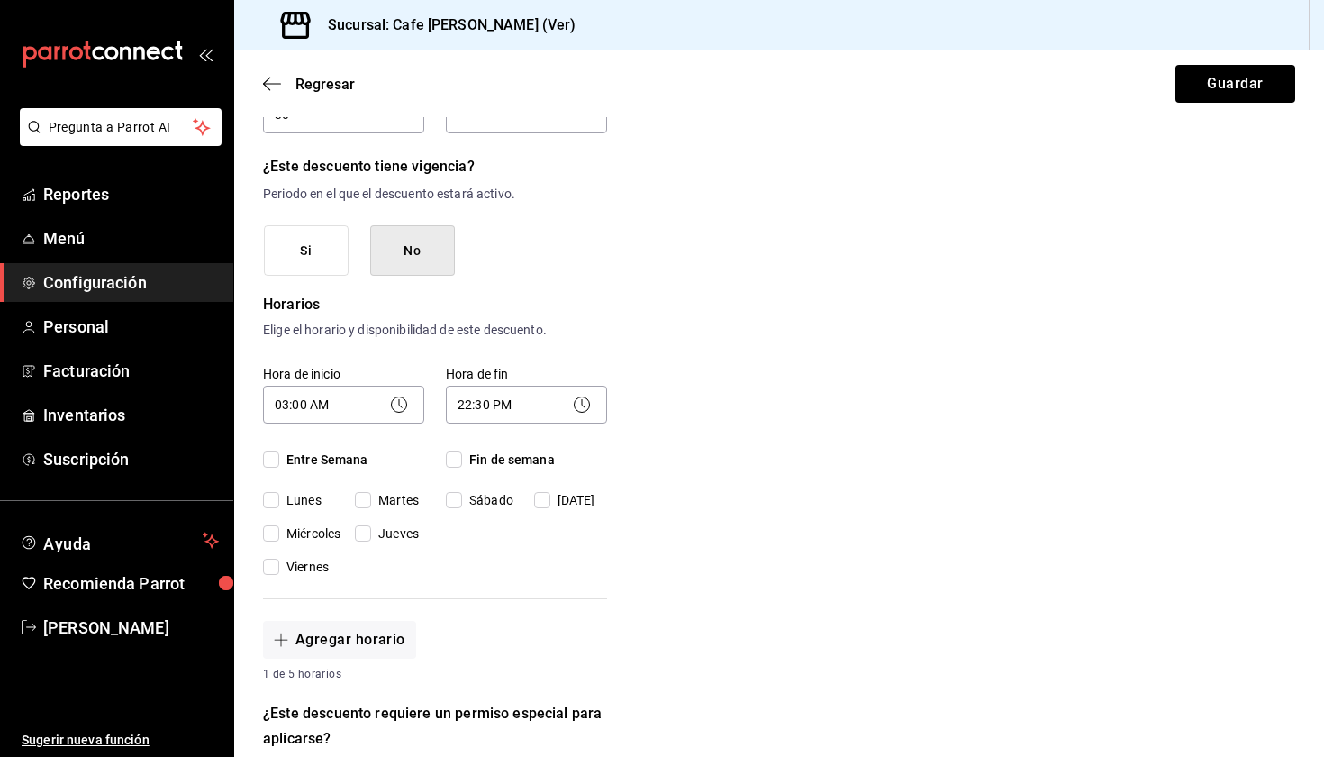
checkbox input "true"
click at [455, 462] on input "Fin de semana" at bounding box center [454, 459] width 16 height 16
checkbox input "true"
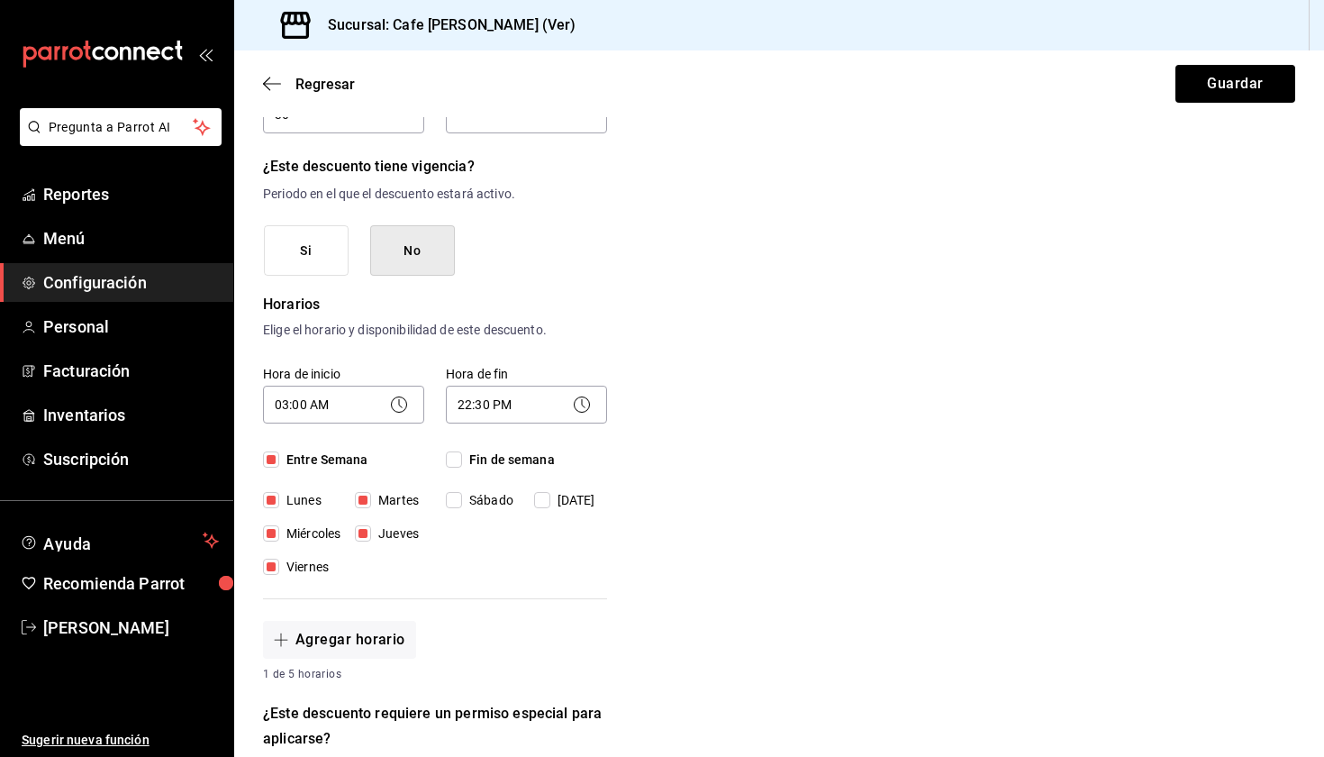
checkbox input "true"
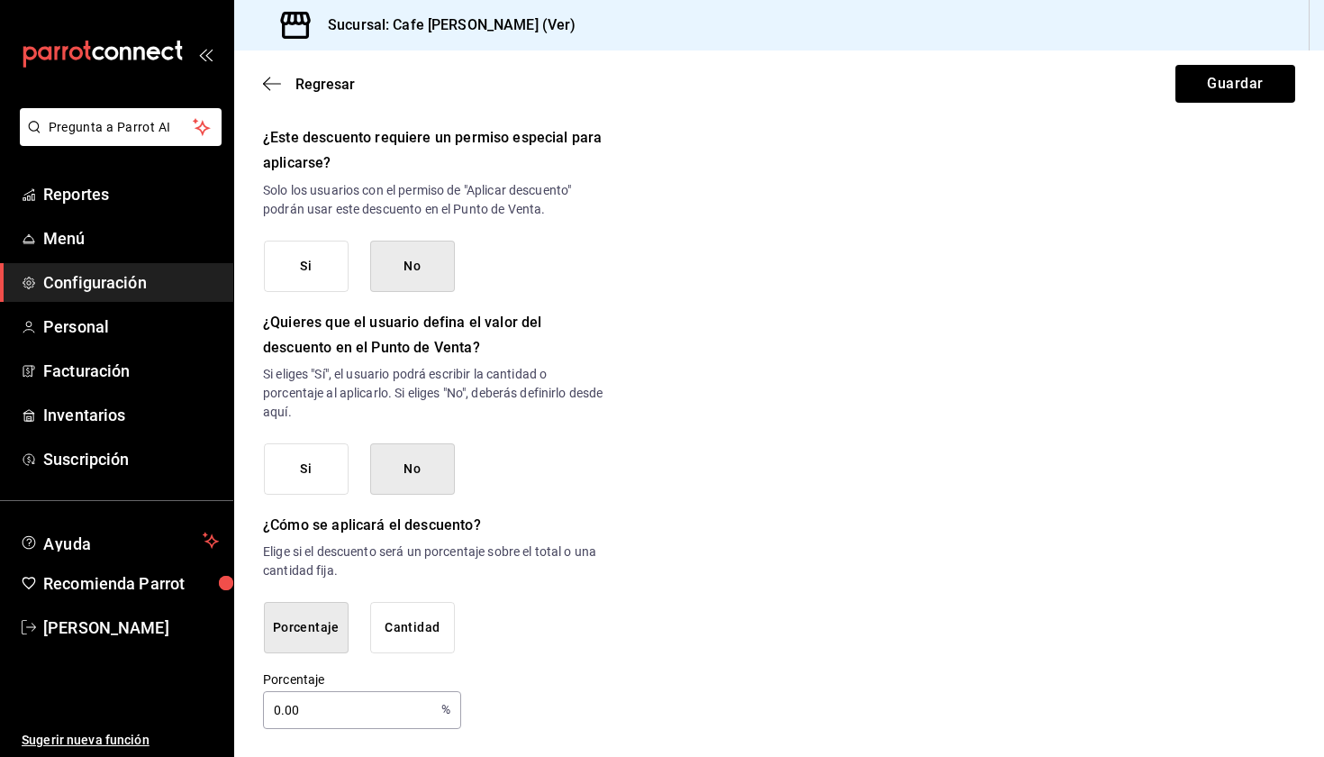
scroll to position [767, 0]
click at [323, 709] on input "0.00" at bounding box center [348, 712] width 171 height 36
click at [280, 709] on input "0.00" at bounding box center [348, 712] width 171 height 36
type input "30"
click at [1228, 92] on button "Guardar" at bounding box center [1236, 84] width 120 height 38
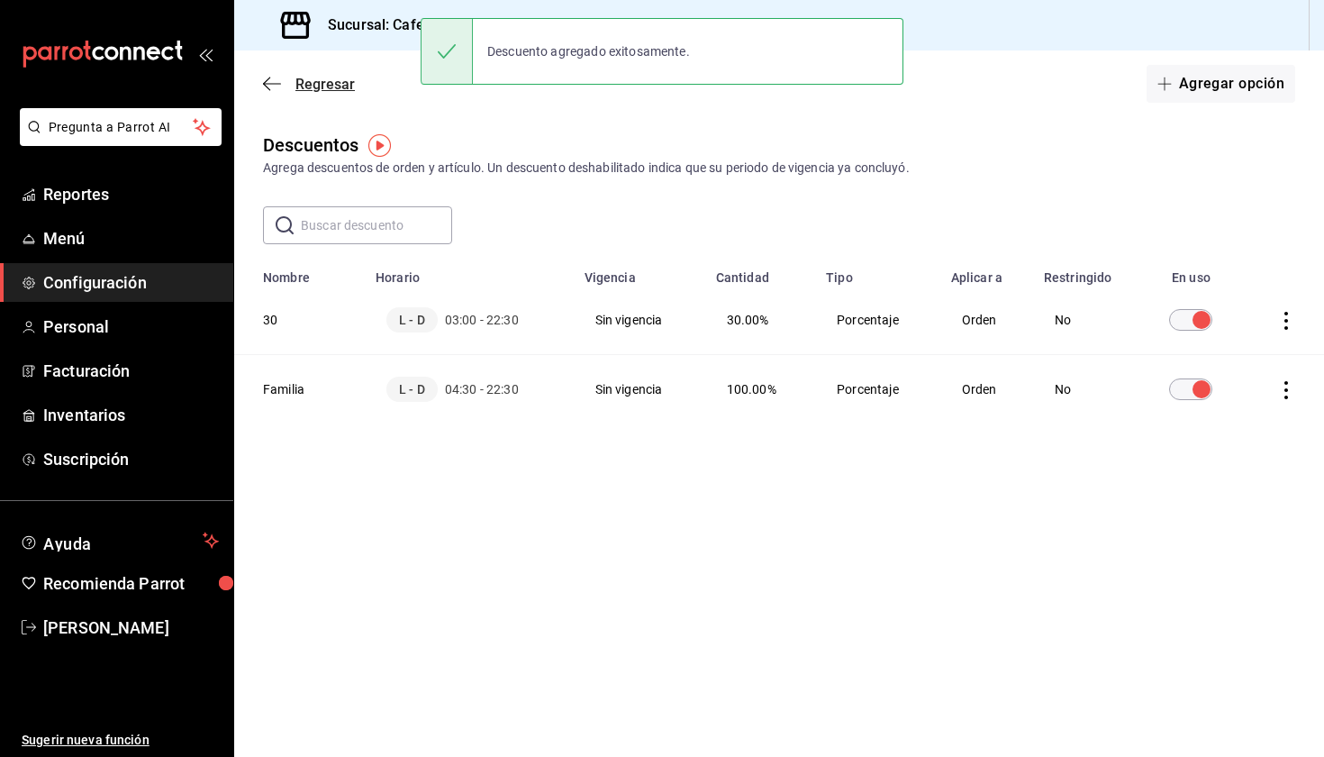
click at [277, 85] on icon "button" at bounding box center [272, 84] width 18 height 16
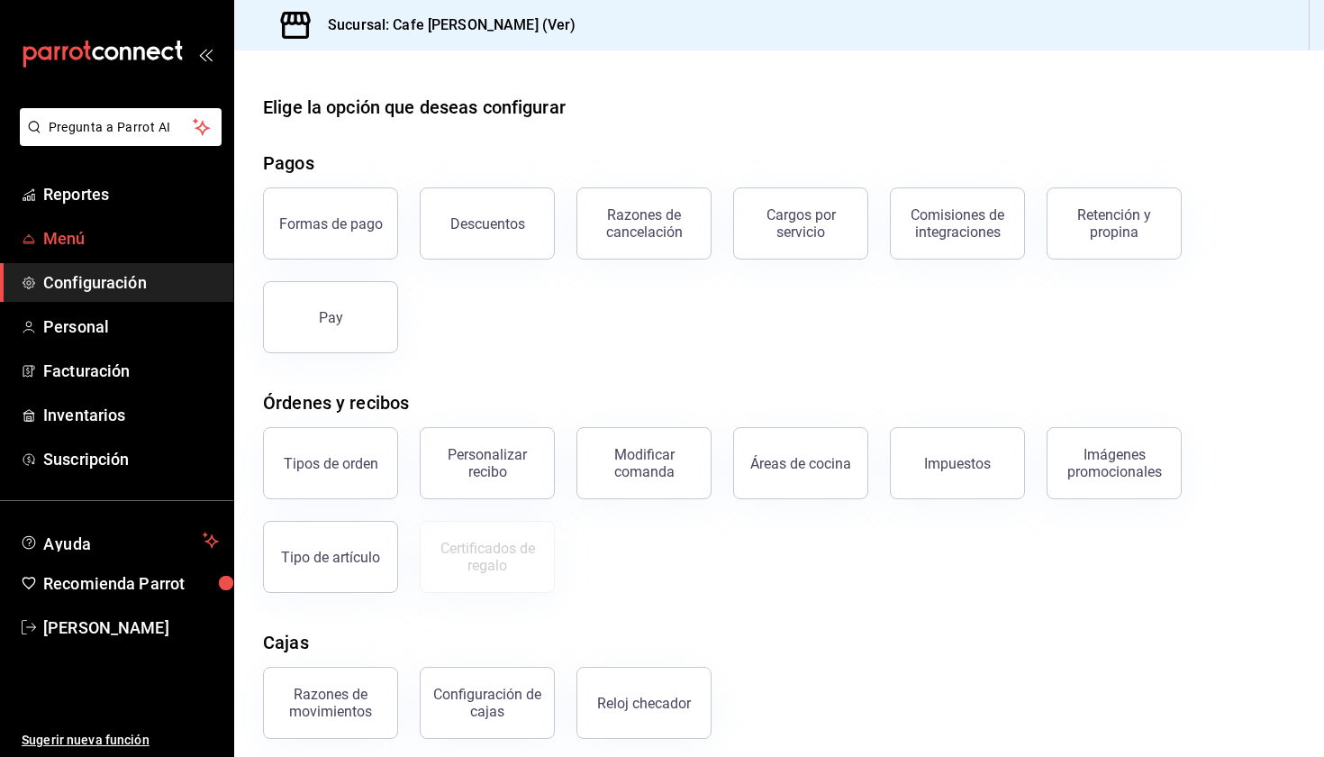
click at [122, 239] on span "Menú" at bounding box center [131, 238] width 176 height 24
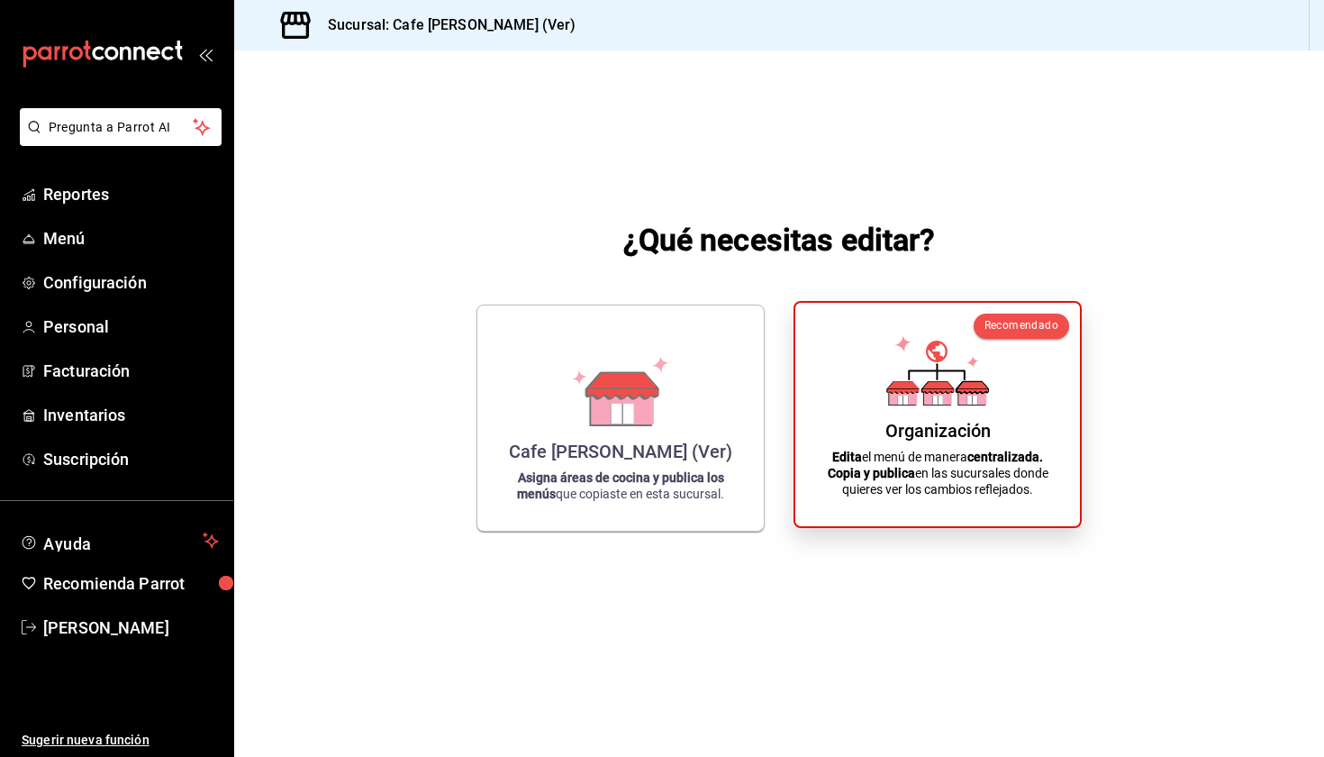
click at [838, 386] on div "Organización Edita el menú de manera centralizada. Copia y publica en las sucur…" at bounding box center [937, 414] width 241 height 195
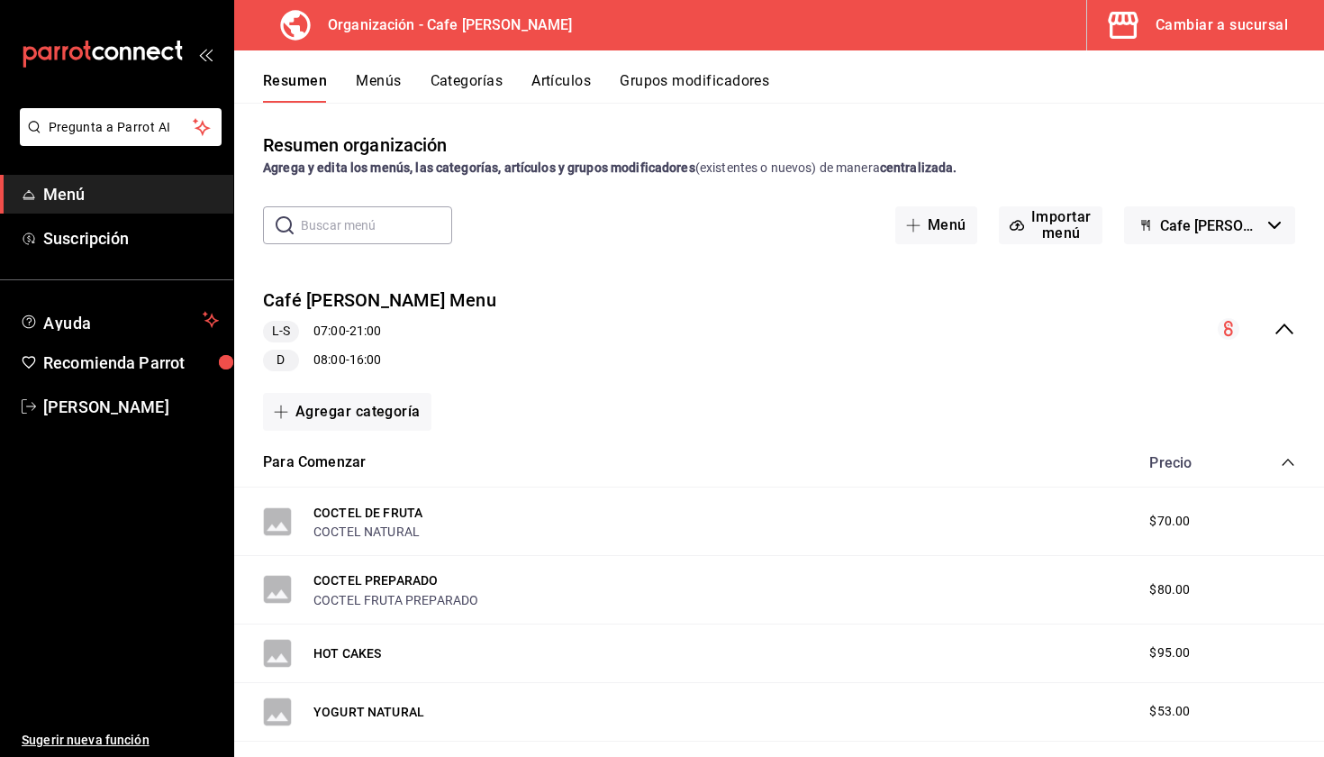
click at [400, 79] on button "Menús" at bounding box center [378, 87] width 45 height 31
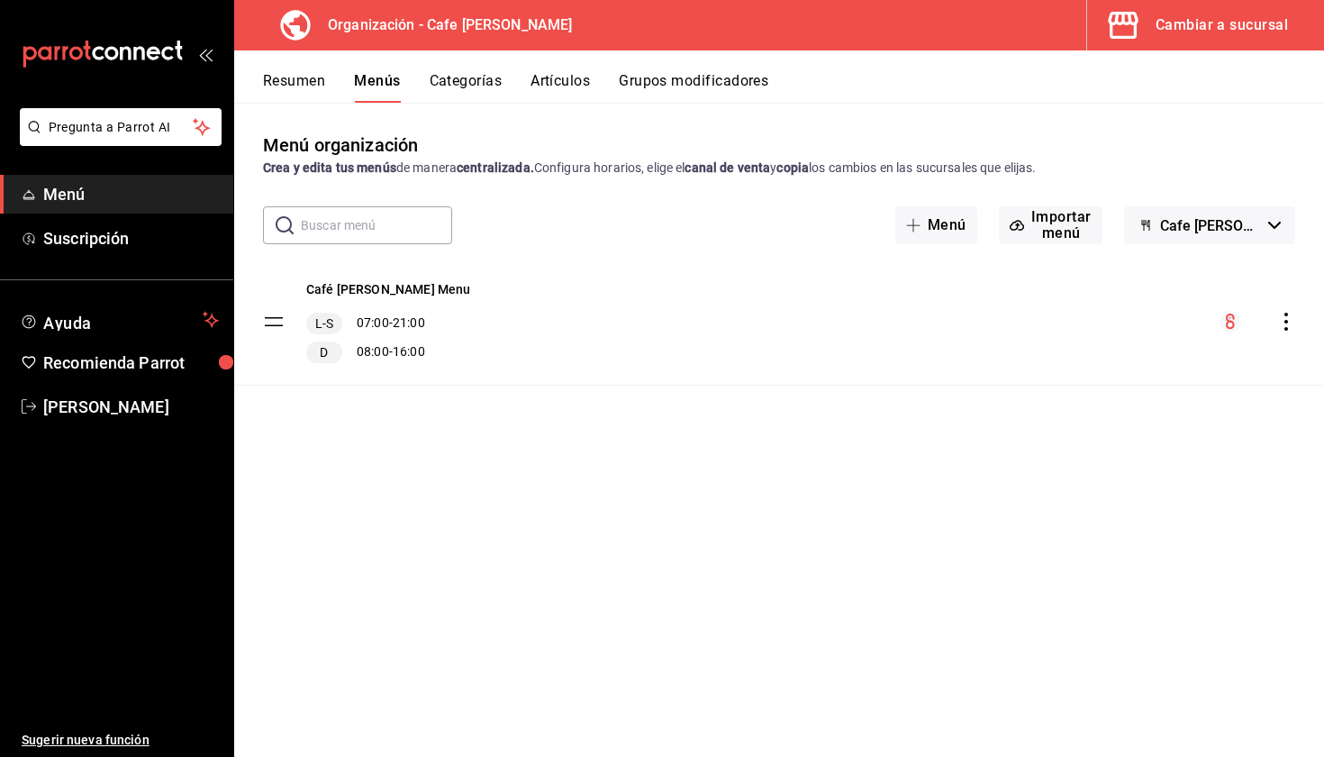
click at [1281, 317] on icon "actions" at bounding box center [1287, 322] width 18 height 18
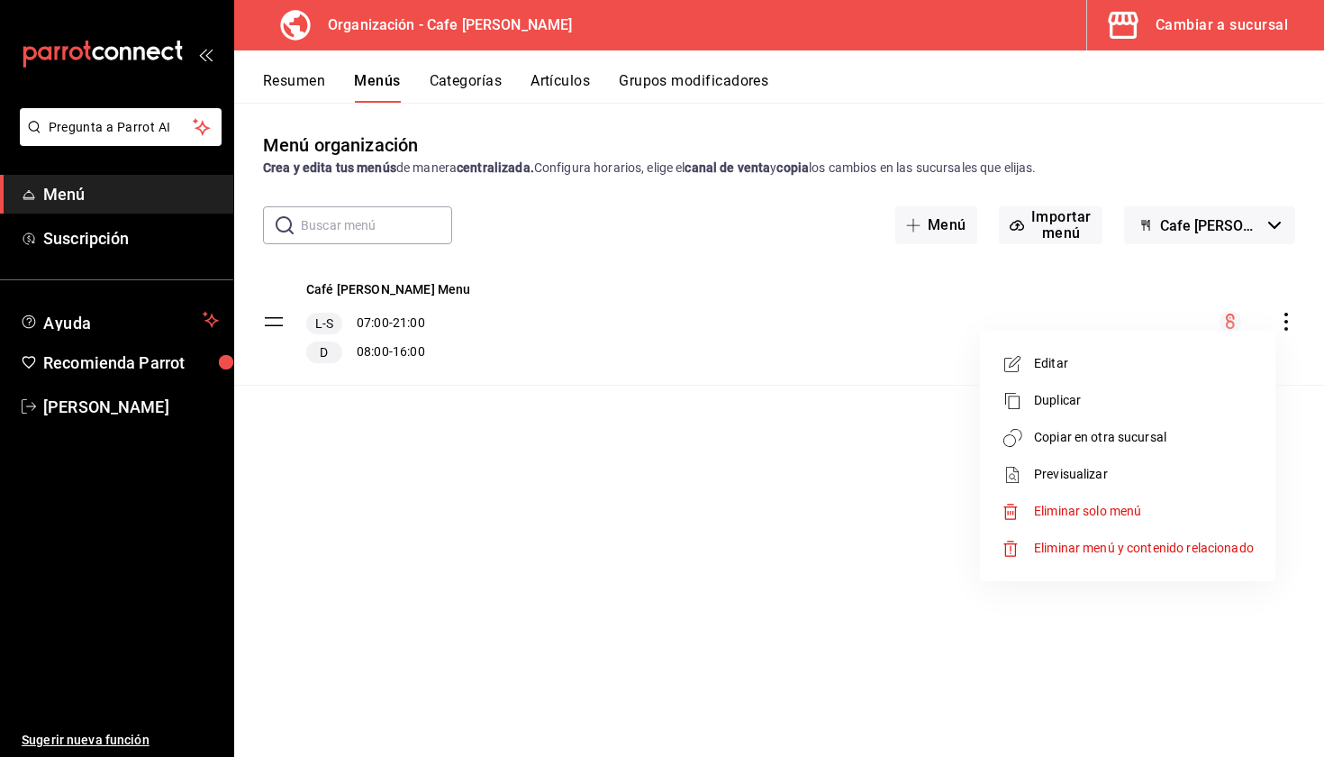
click at [1075, 430] on span "Copiar en otra sucursal" at bounding box center [1144, 437] width 220 height 19
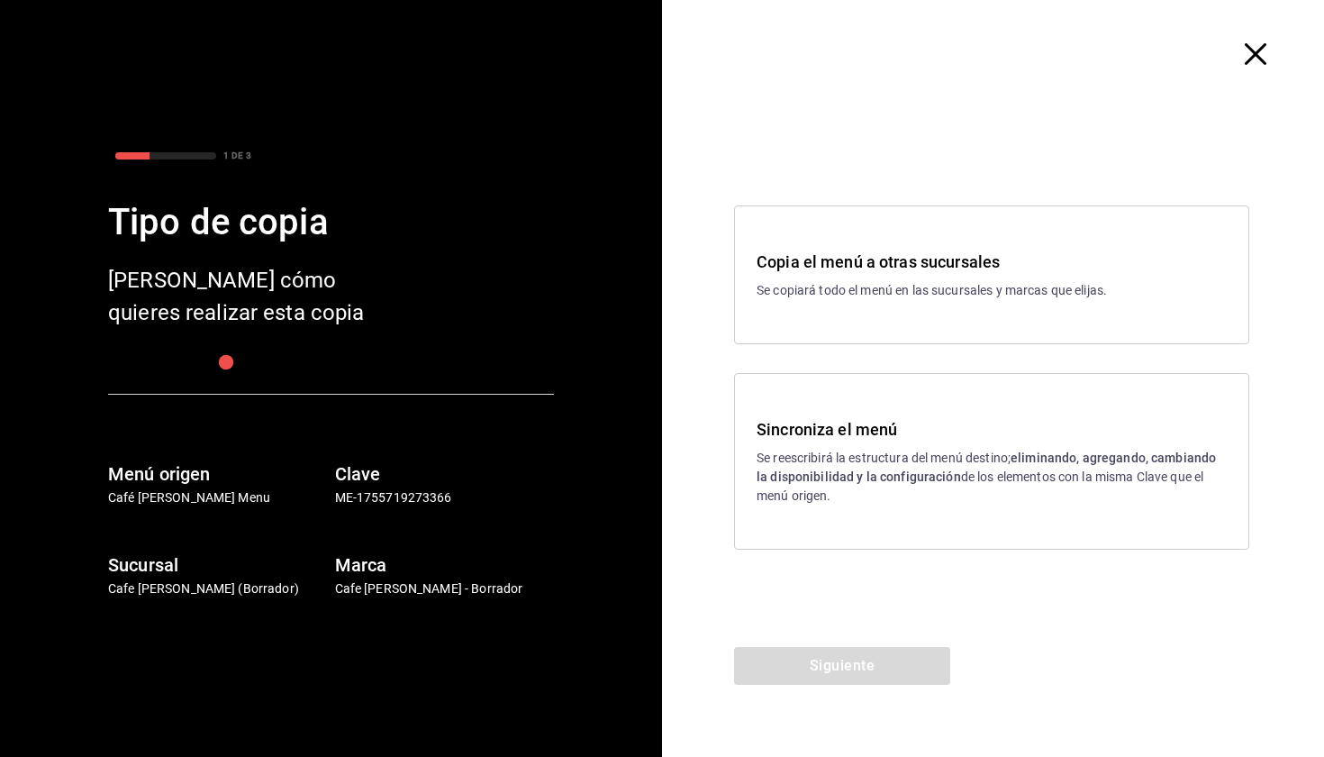
click at [860, 477] on strong "eliminando, agregando, cambiando la disponibilidad y la configuración" at bounding box center [987, 467] width 460 height 33
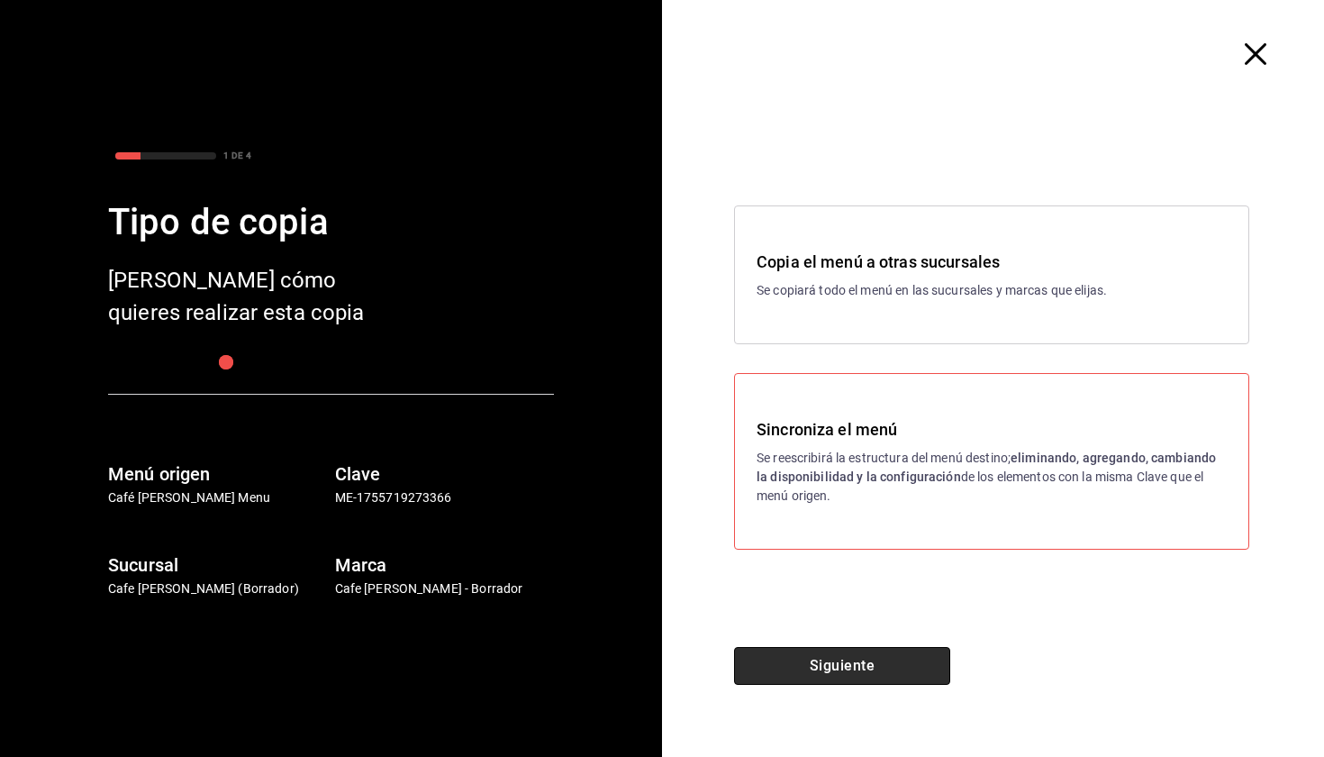
click at [873, 653] on button "Siguiente" at bounding box center [842, 666] width 216 height 38
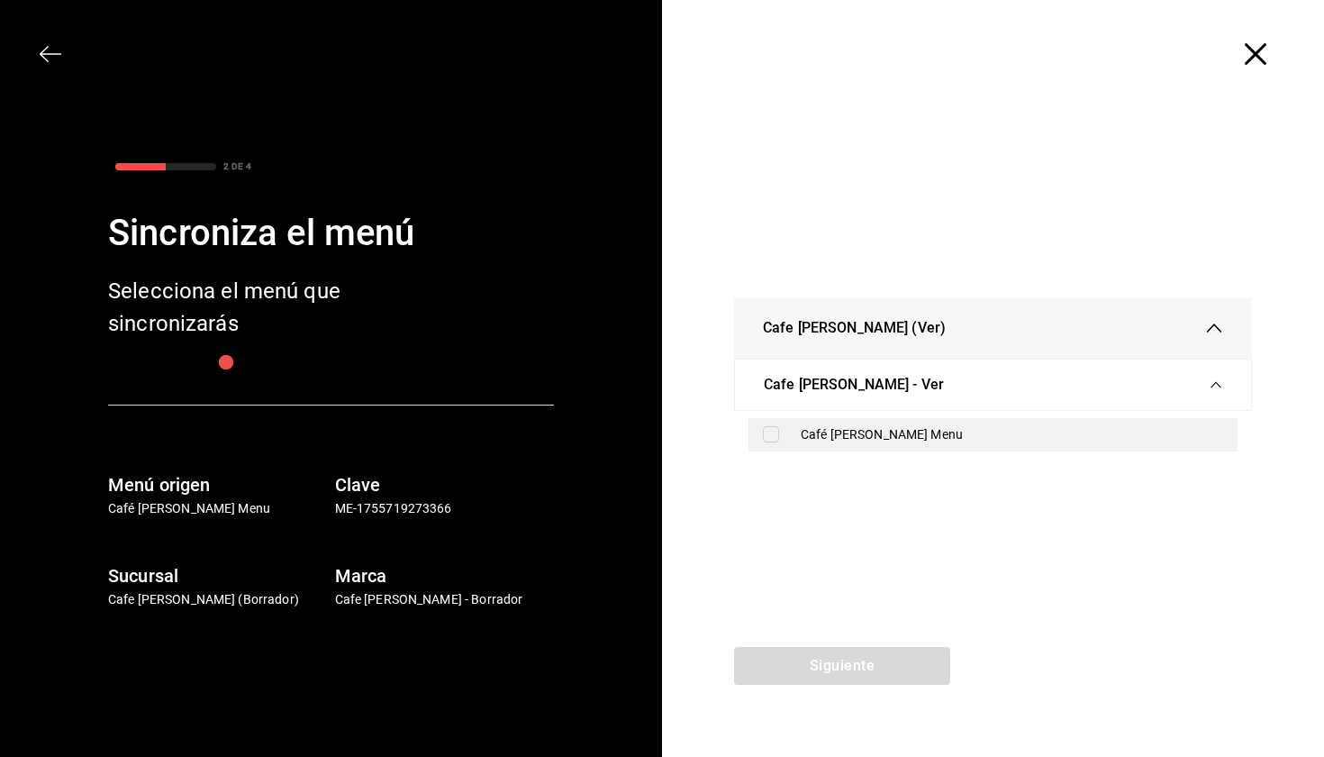
click at [864, 432] on div "Café [PERSON_NAME] Menu" at bounding box center [1012, 434] width 423 height 19
checkbox input "true"
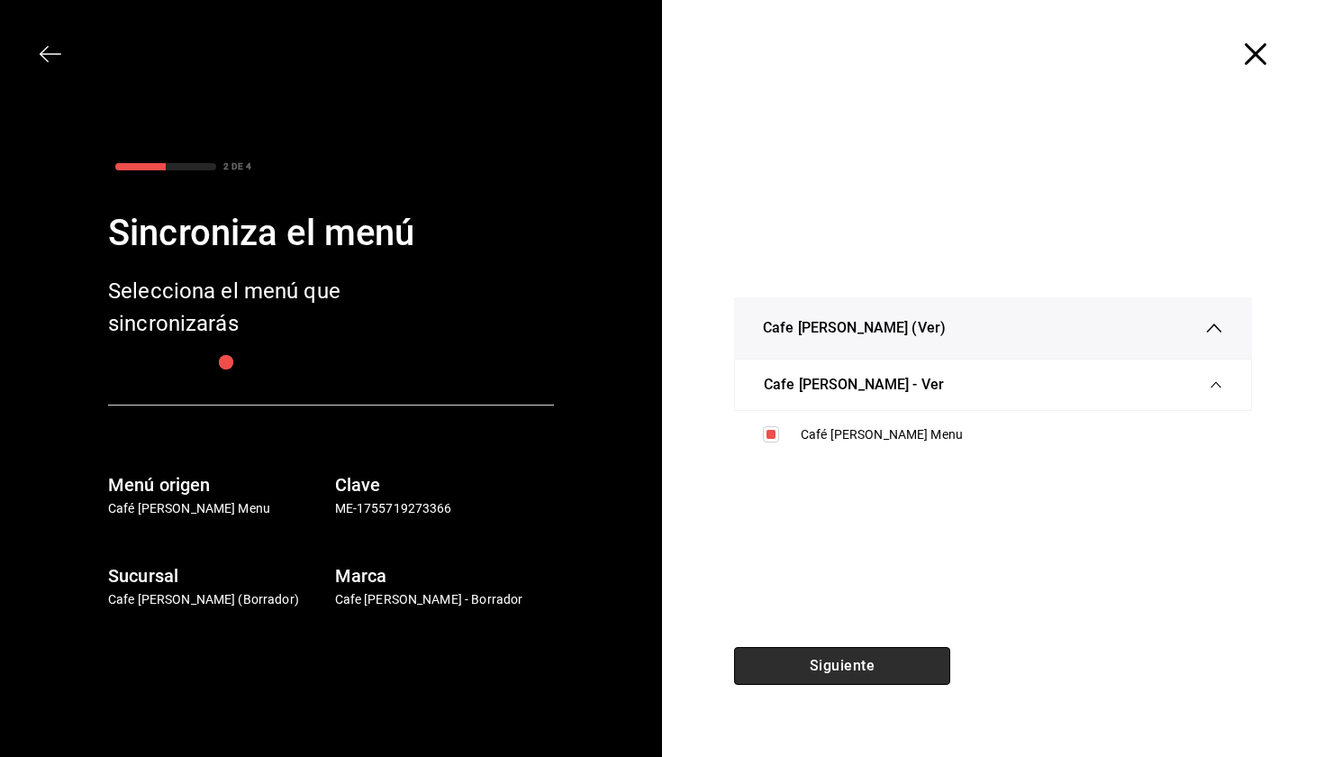
click at [901, 672] on button "Siguiente" at bounding box center [842, 666] width 216 height 38
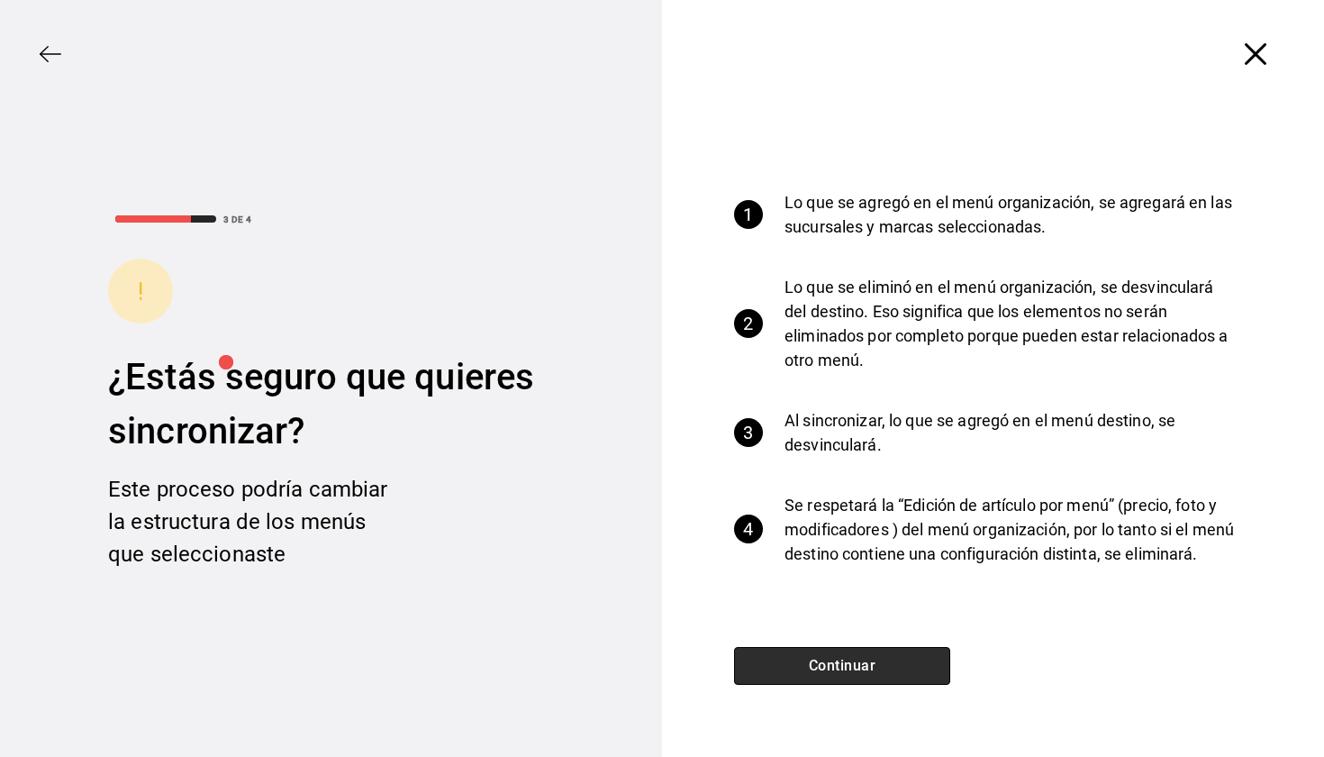
click at [869, 678] on button "Continuar" at bounding box center [842, 666] width 216 height 38
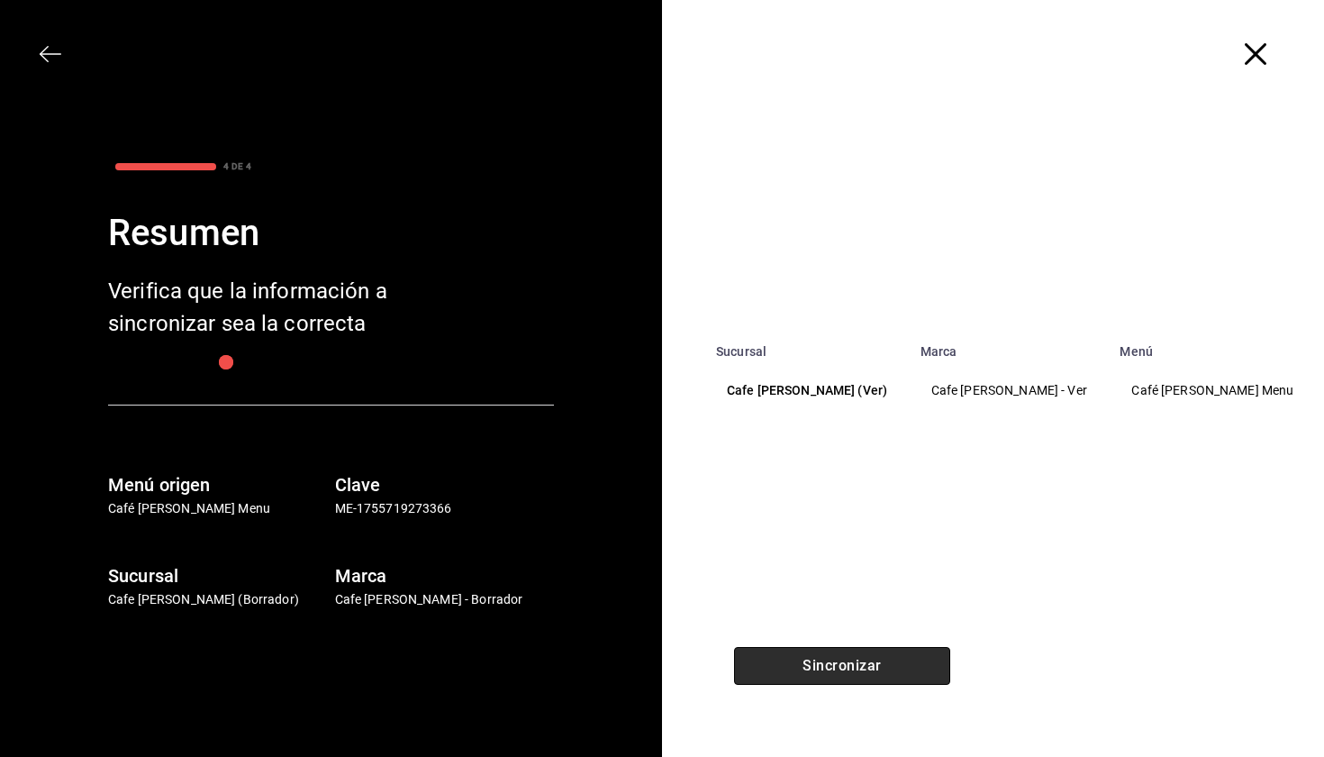
click at [869, 678] on button "Sincronizar" at bounding box center [842, 666] width 216 height 38
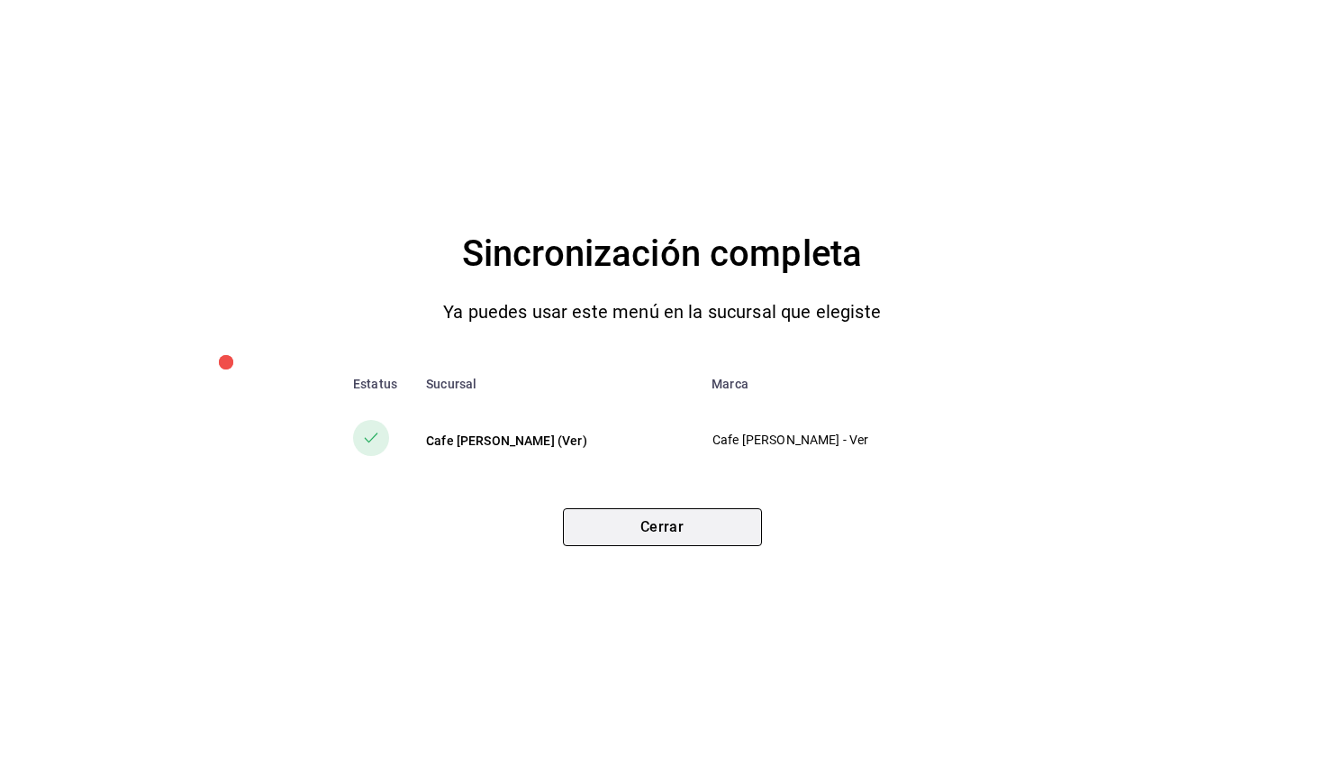
click at [732, 533] on button "Cerrar" at bounding box center [662, 527] width 199 height 38
